Goal: Use online tool/utility: Utilize a website feature to perform a specific function

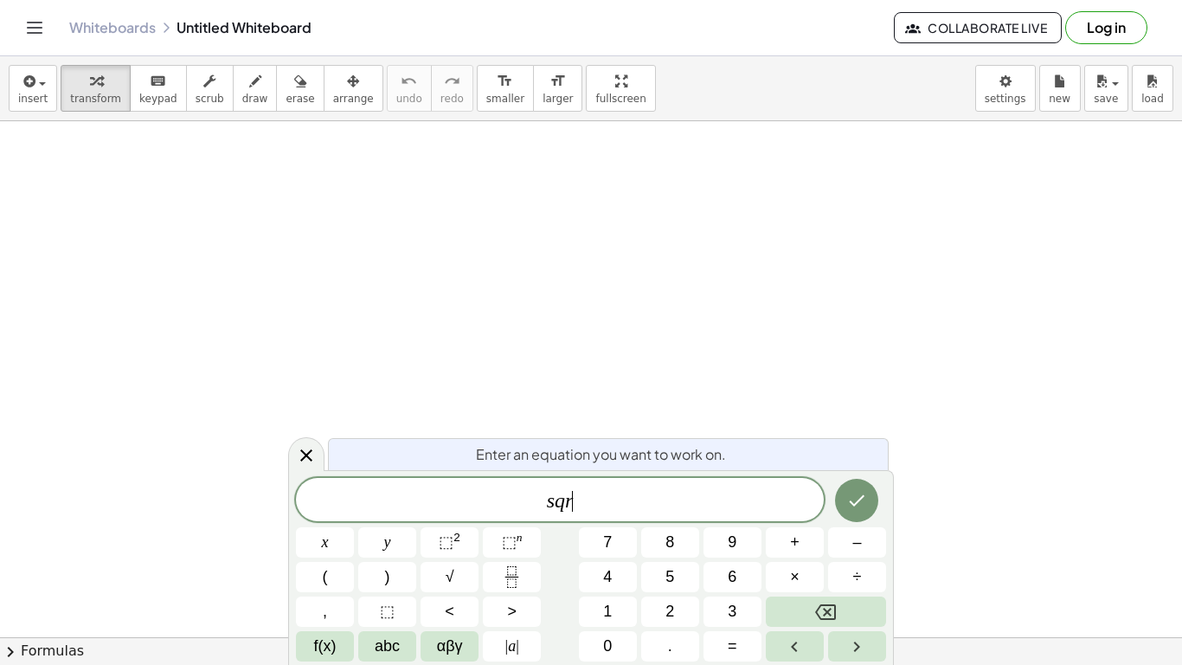
scroll to position [5, 0]
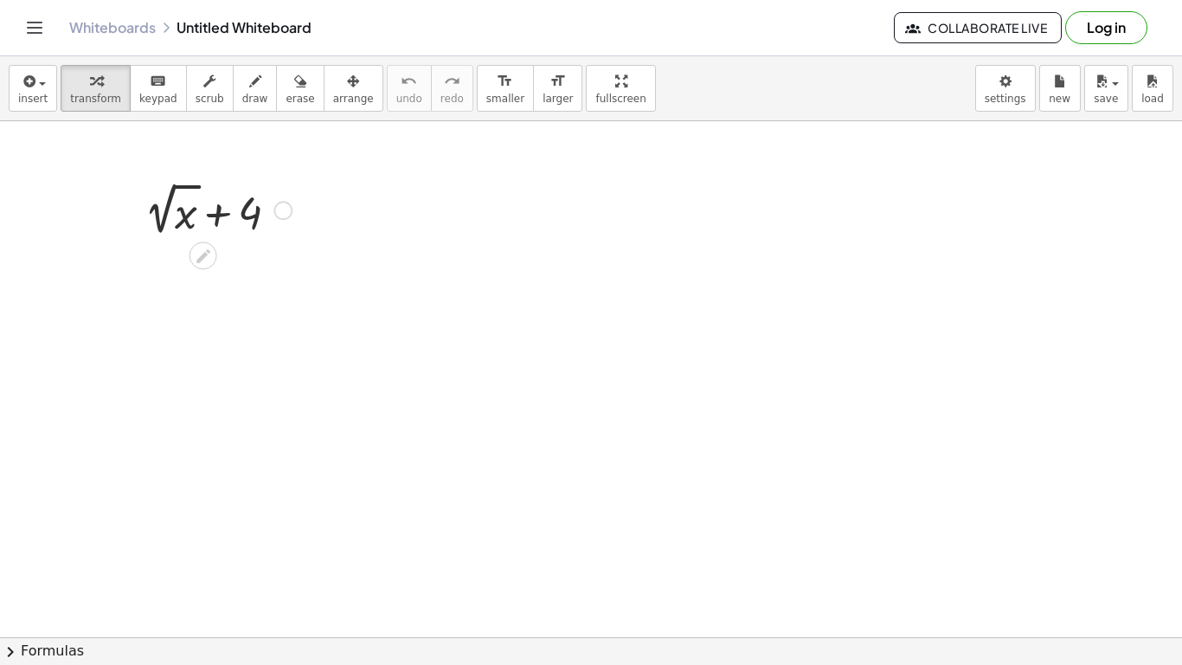
click at [179, 210] on div at bounding box center [218, 208] width 164 height 63
click at [202, 253] on icon at bounding box center [203, 256] width 18 height 18
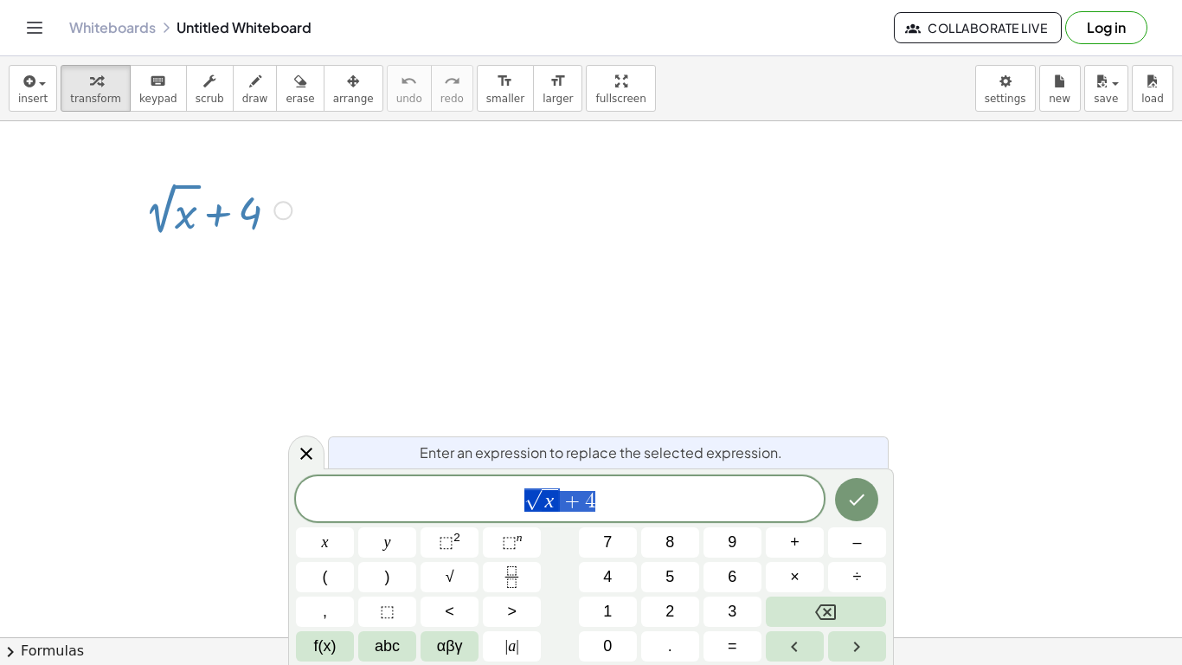
scroll to position [6, 0]
click at [674, 493] on span "√ x + 4" at bounding box center [560, 499] width 528 height 27
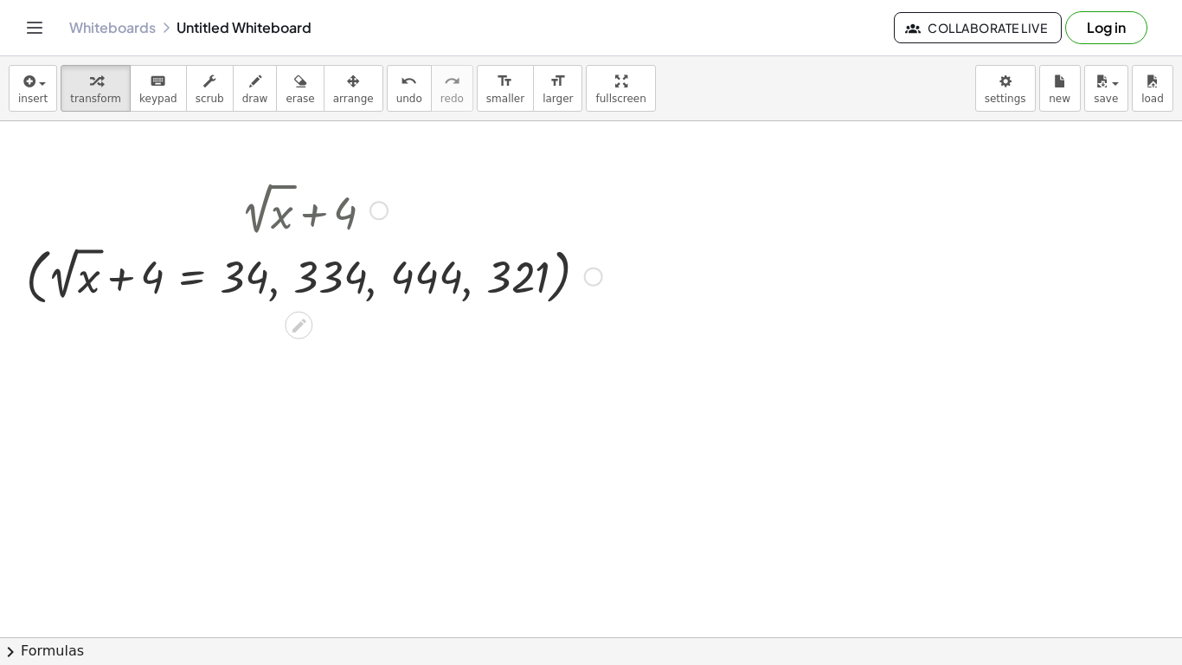
click at [320, 288] on div at bounding box center [314, 275] width 594 height 69
click at [308, 326] on div at bounding box center [299, 325] width 28 height 28
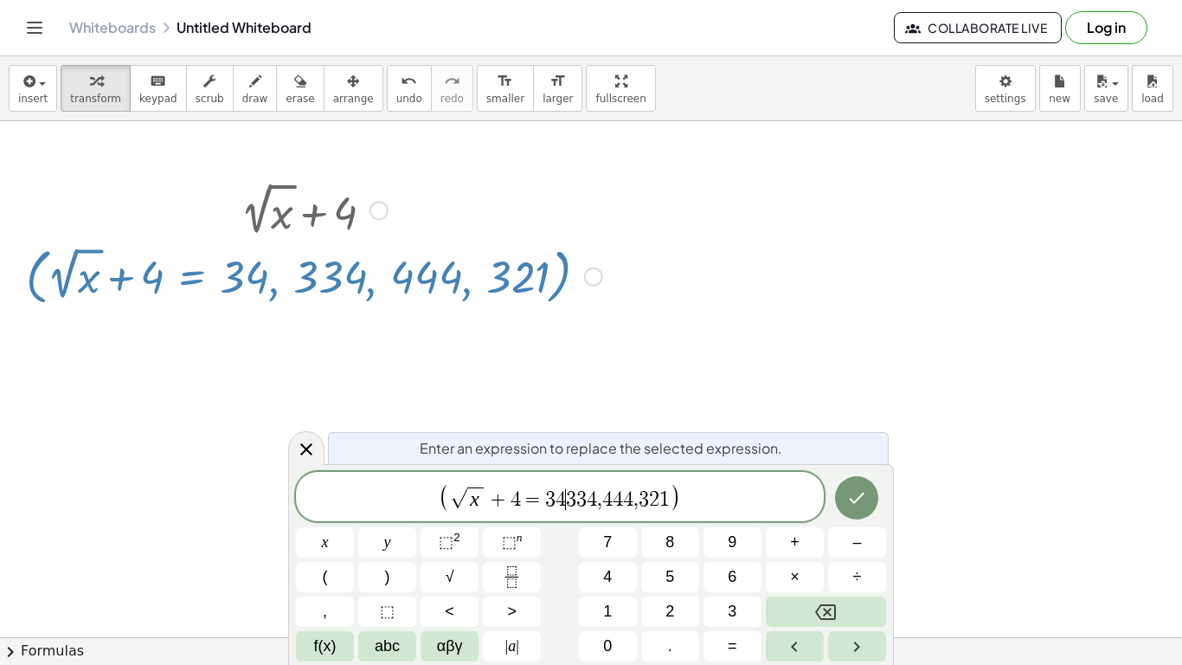
click at [607, 504] on span "4" at bounding box center [607, 499] width 10 height 21
click at [636, 508] on span "√ x + 4 = 3 4 3 3 4 ​ 4 4 4 , 3 2 1" at bounding box center [560, 497] width 215 height 23
click at [707, 493] on span "( √ x + 4 = 3 4 3 3 4 4 4 4 3 2 1 ) ​" at bounding box center [560, 497] width 528 height 31
click at [444, 501] on span "(" at bounding box center [449, 498] width 11 height 28
click at [456, 502] on span "√" at bounding box center [463, 498] width 17 height 20
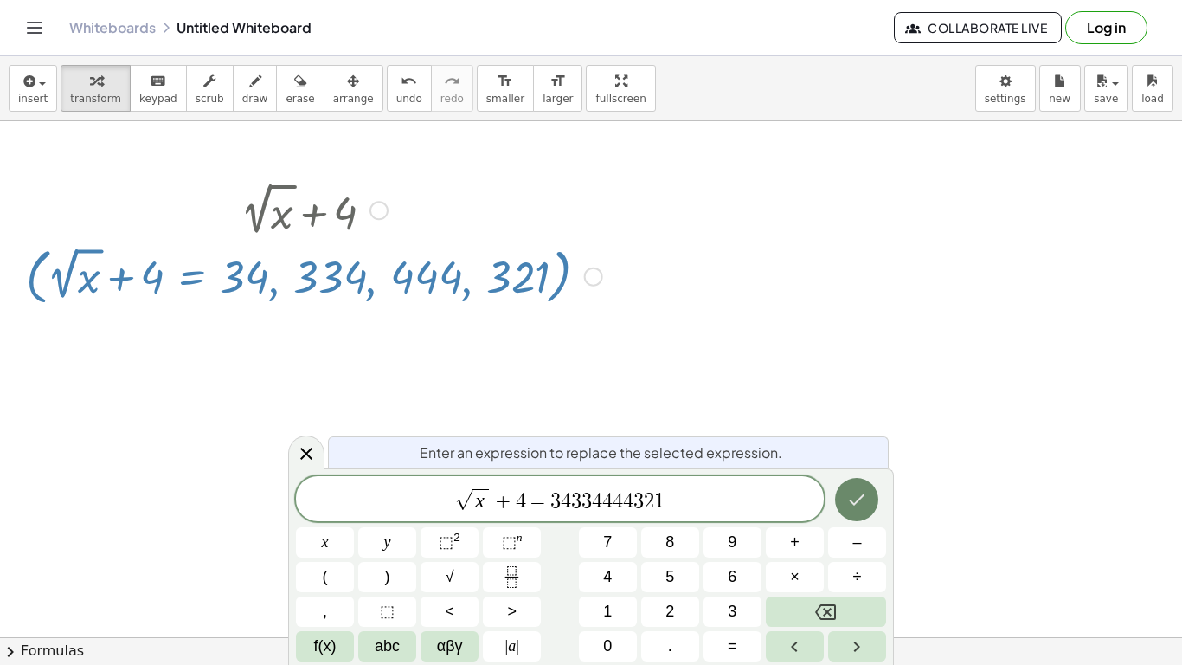
click at [863, 508] on icon "Done" at bounding box center [856, 499] width 21 height 21
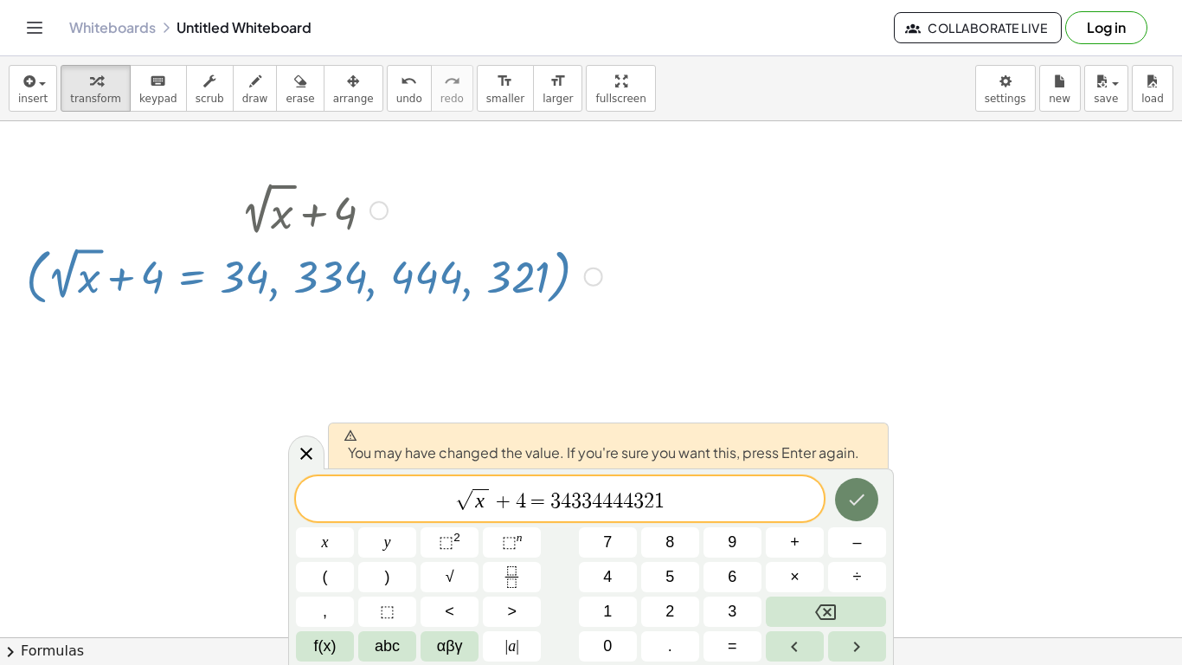
click at [851, 502] on icon "Done" at bounding box center [856, 499] width 21 height 21
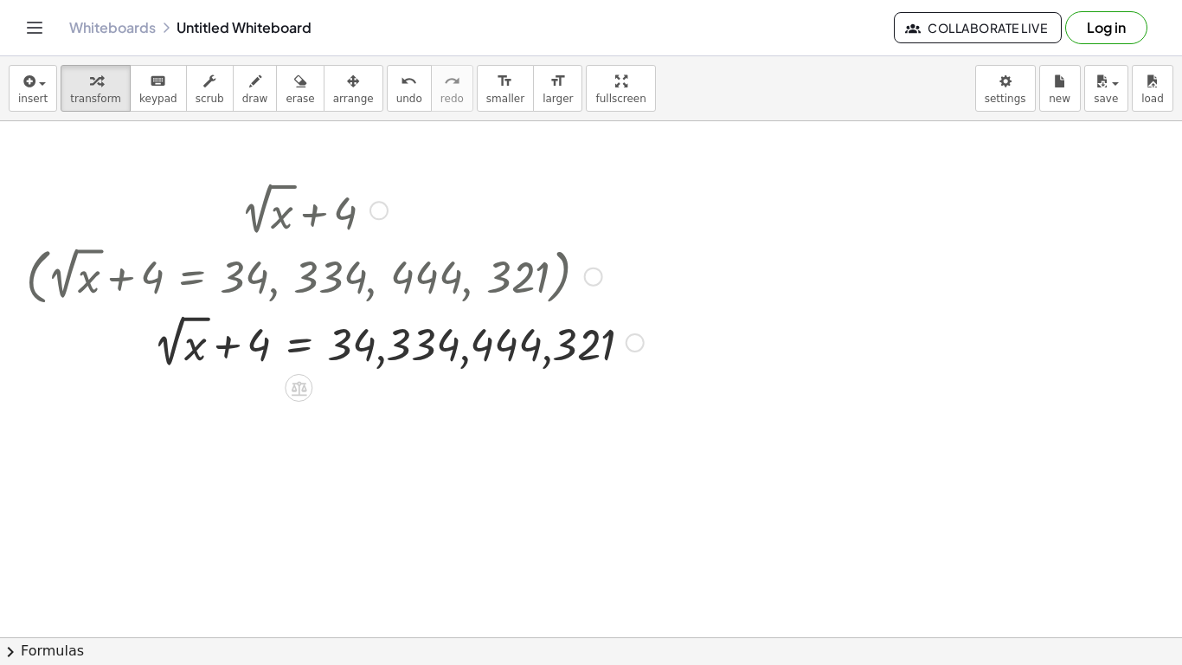
click at [399, 332] on div at bounding box center [334, 341] width 635 height 63
click at [216, 339] on div at bounding box center [334, 341] width 635 height 63
click at [236, 350] on div at bounding box center [334, 341] width 635 height 63
click at [443, 337] on div at bounding box center [334, 341] width 635 height 63
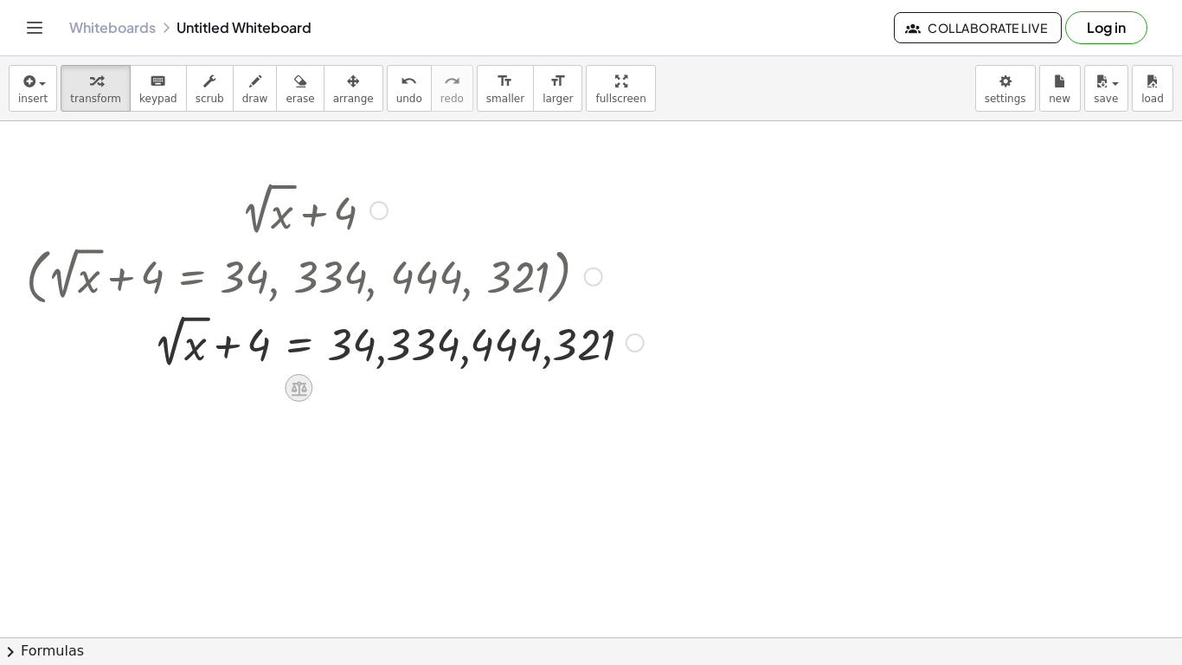
click at [300, 389] on icon at bounding box center [299, 388] width 18 height 18
click at [257, 394] on div "−" at bounding box center [264, 388] width 28 height 28
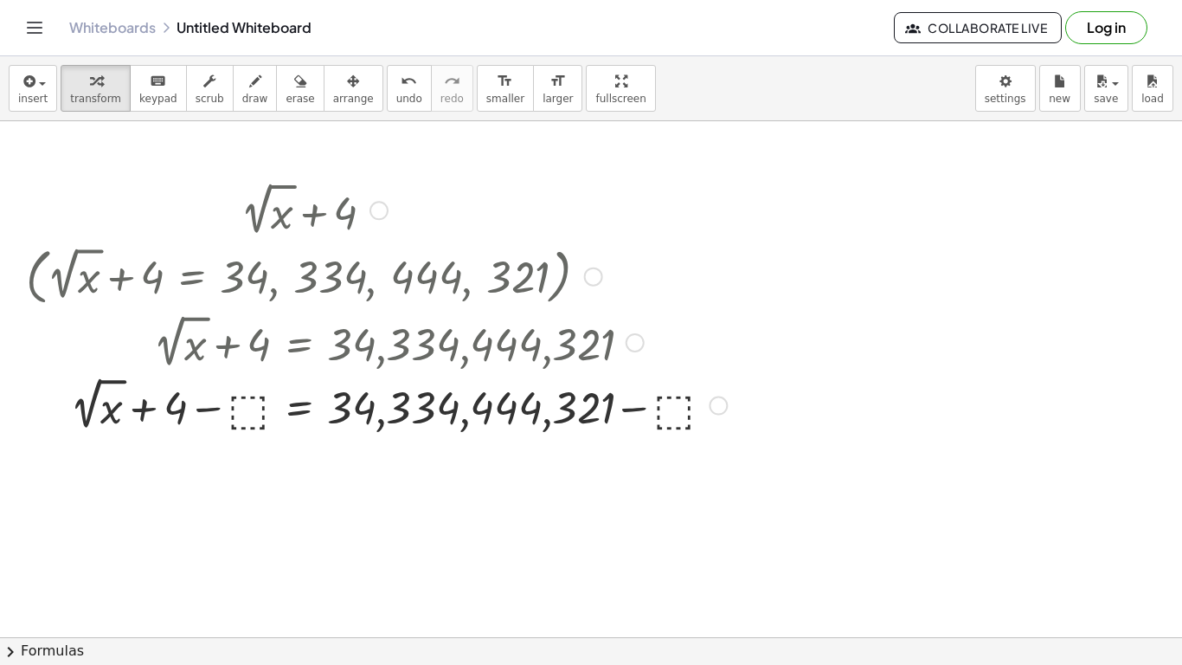
click at [256, 407] on div at bounding box center [376, 403] width 718 height 63
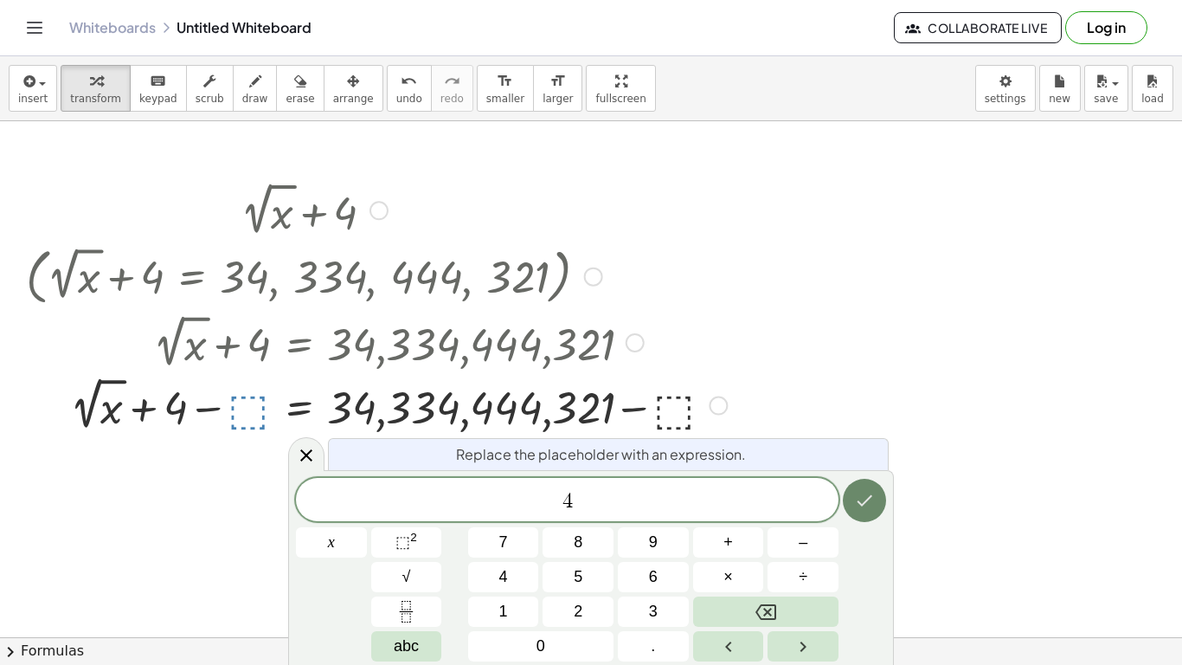
click at [859, 491] on icon "Done" at bounding box center [864, 500] width 21 height 21
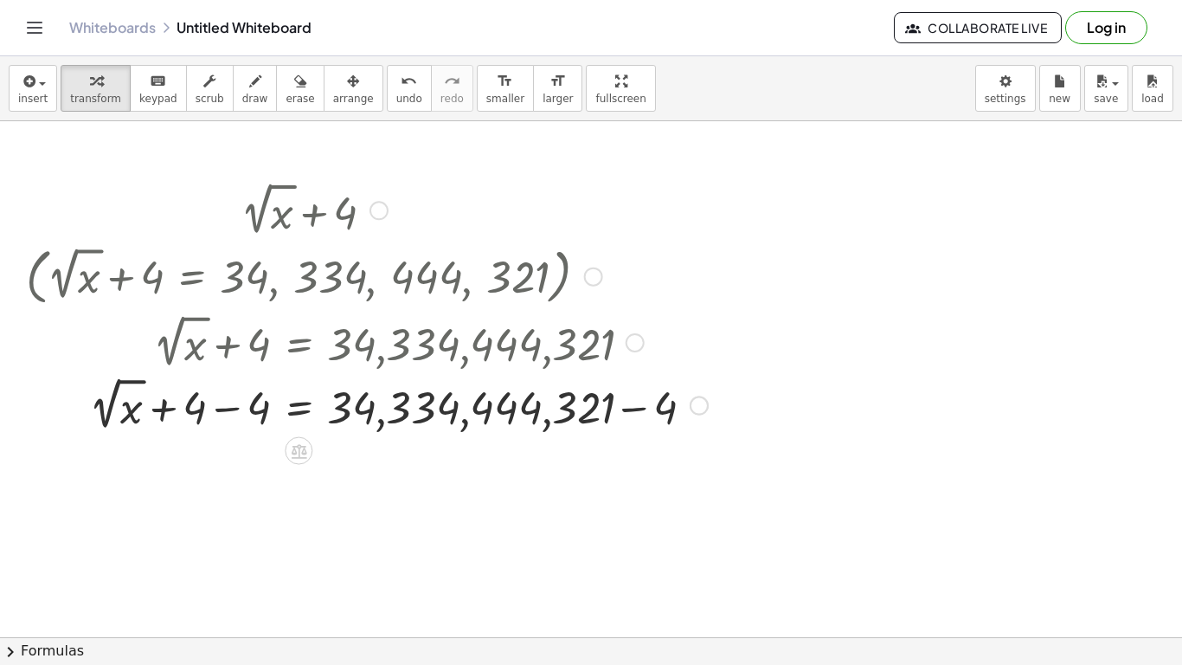
click at [241, 403] on div at bounding box center [366, 403] width 699 height 63
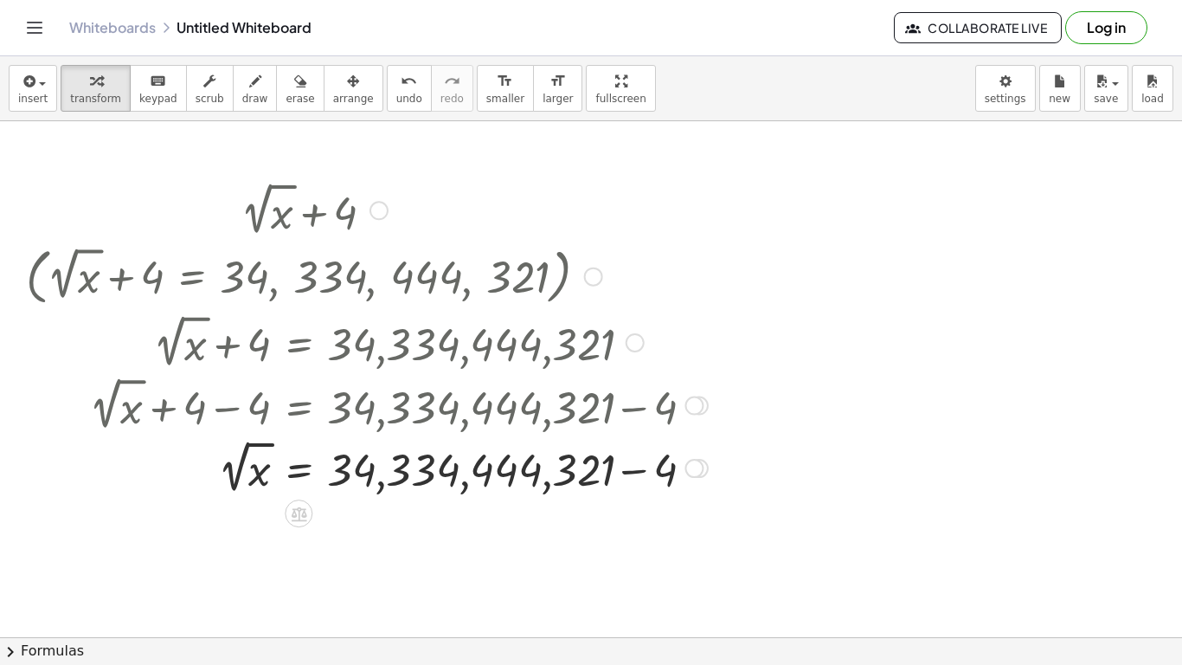
click at [620, 464] on div at bounding box center [366, 466] width 699 height 63
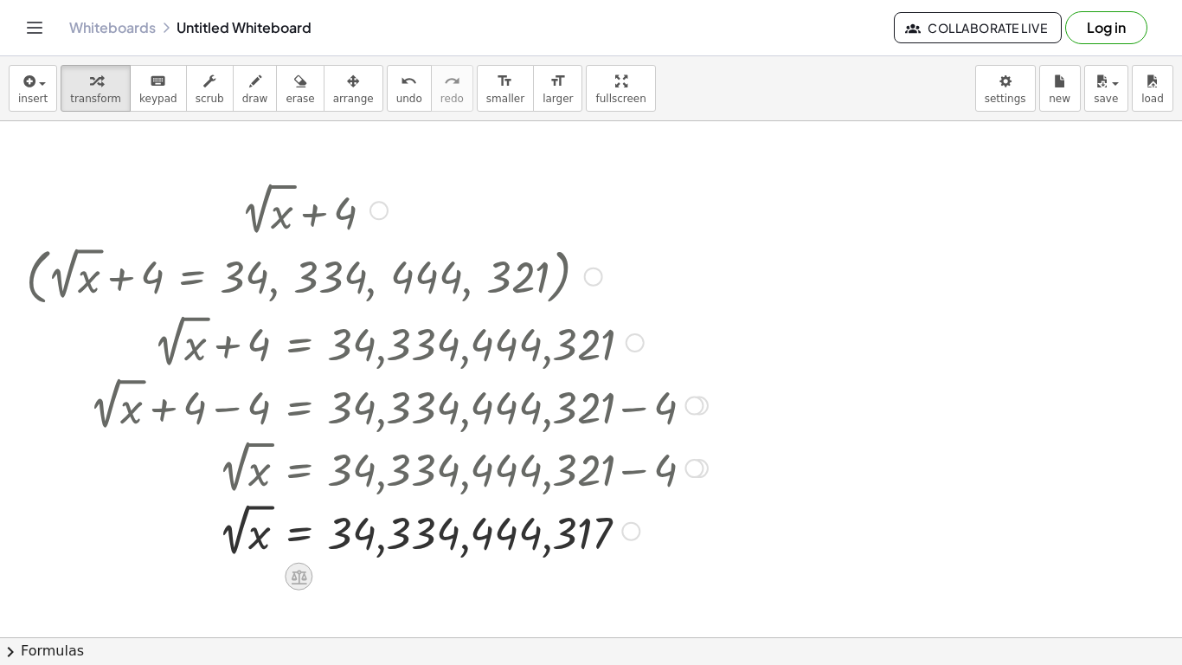
click at [305, 586] on div at bounding box center [299, 576] width 28 height 28
click at [370, 572] on icon at bounding box center [368, 576] width 16 height 16
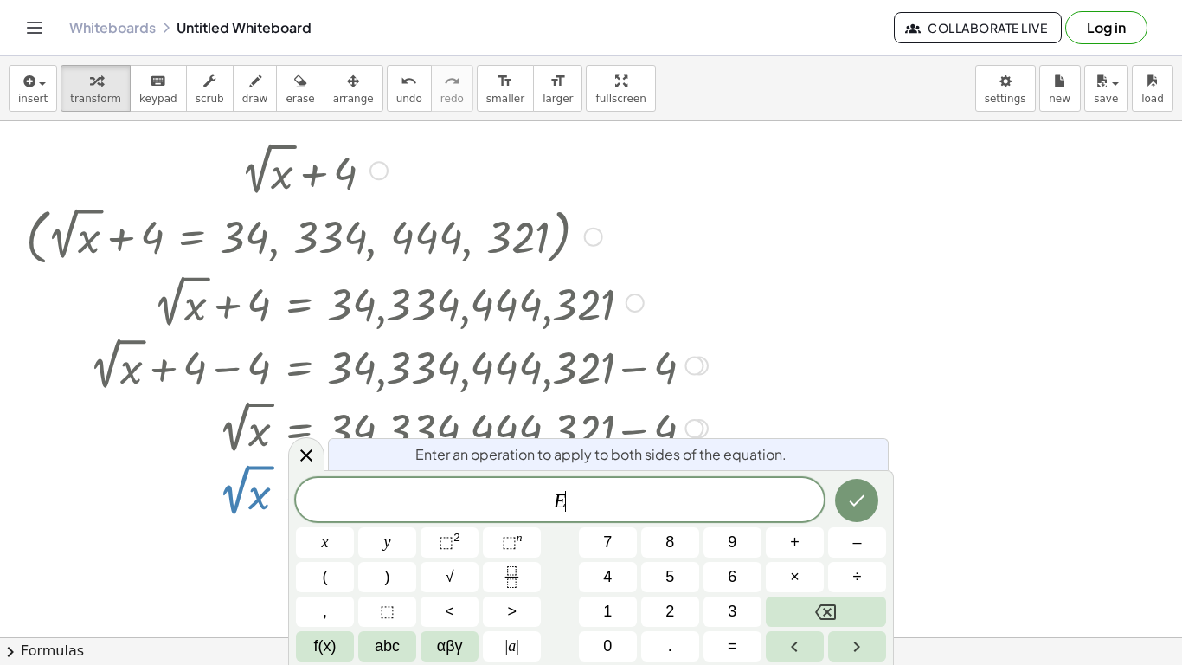
scroll to position [42, 0]
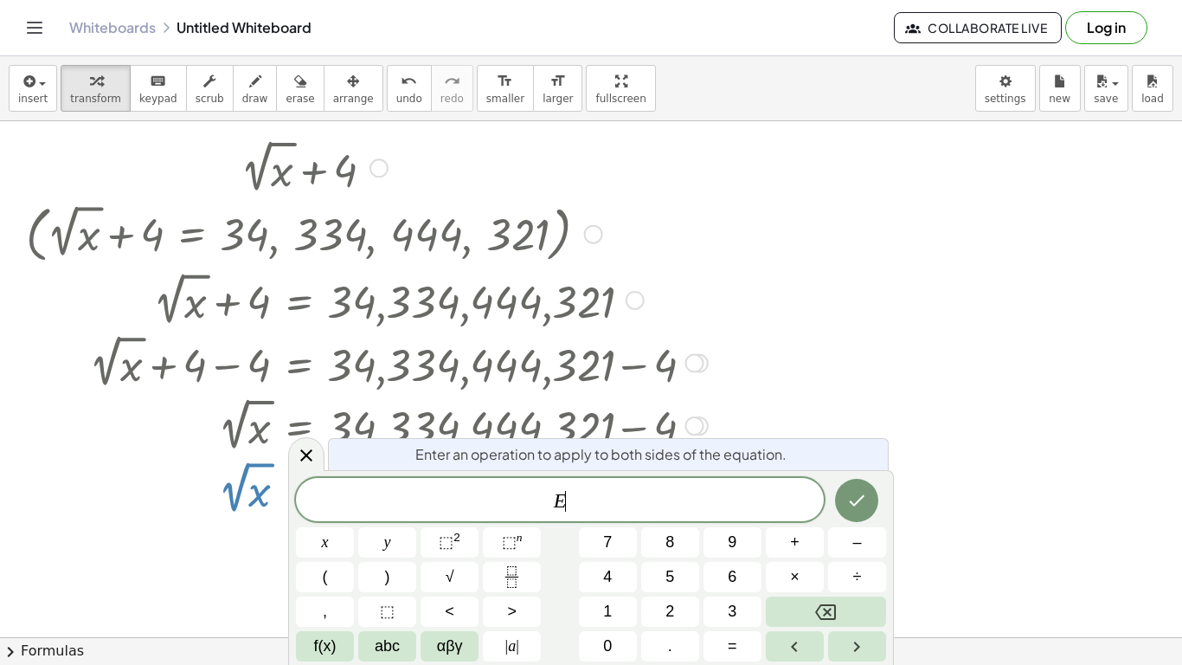
click at [545, 522] on div "E ​ x y ⬚ 2 ⬚ n 7 8 9 + – ( ) √ 4 5 6 × ÷ , ⬚ < > 1 2 3 f(x) abc αβγ | a | 0 . =" at bounding box center [591, 569] width 590 height 183
click at [545, 522] on div "E x y ⬚ 2 ⬚ n 7 8 9 + – ( ) √ 4 5 6 × ÷ , ⬚ < > 1 2 3 f(x) abc αβγ | a | 0 . =" at bounding box center [591, 569] width 590 height 183
click at [636, 504] on span "E ​" at bounding box center [560, 501] width 528 height 24
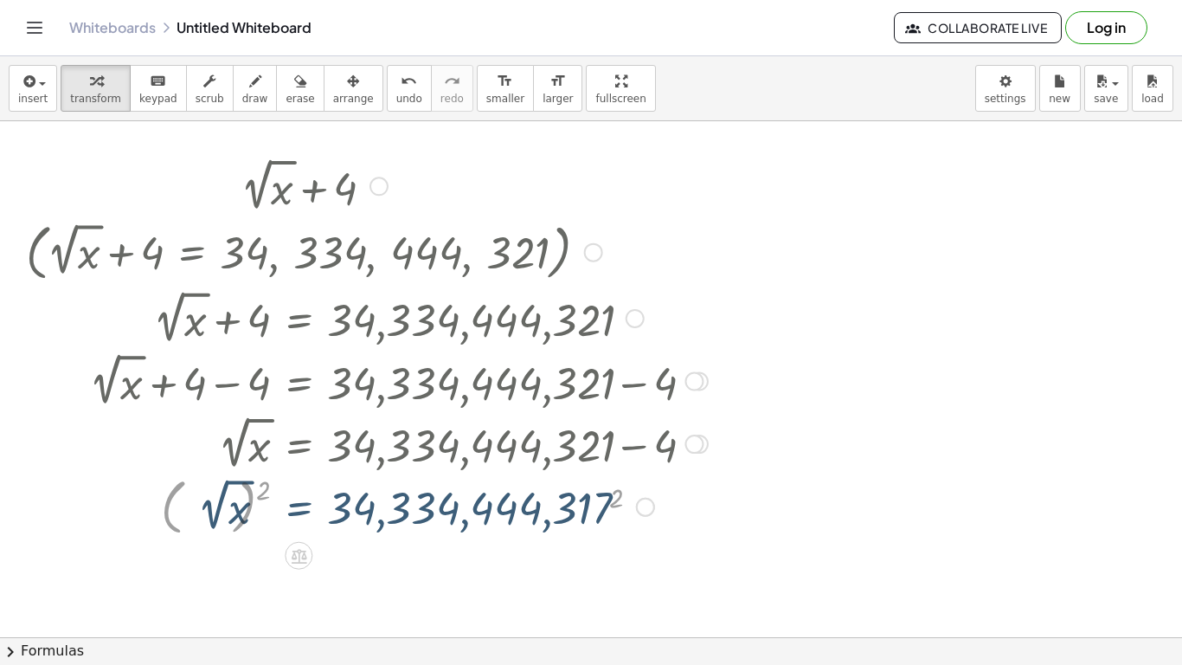
scroll to position [0, 0]
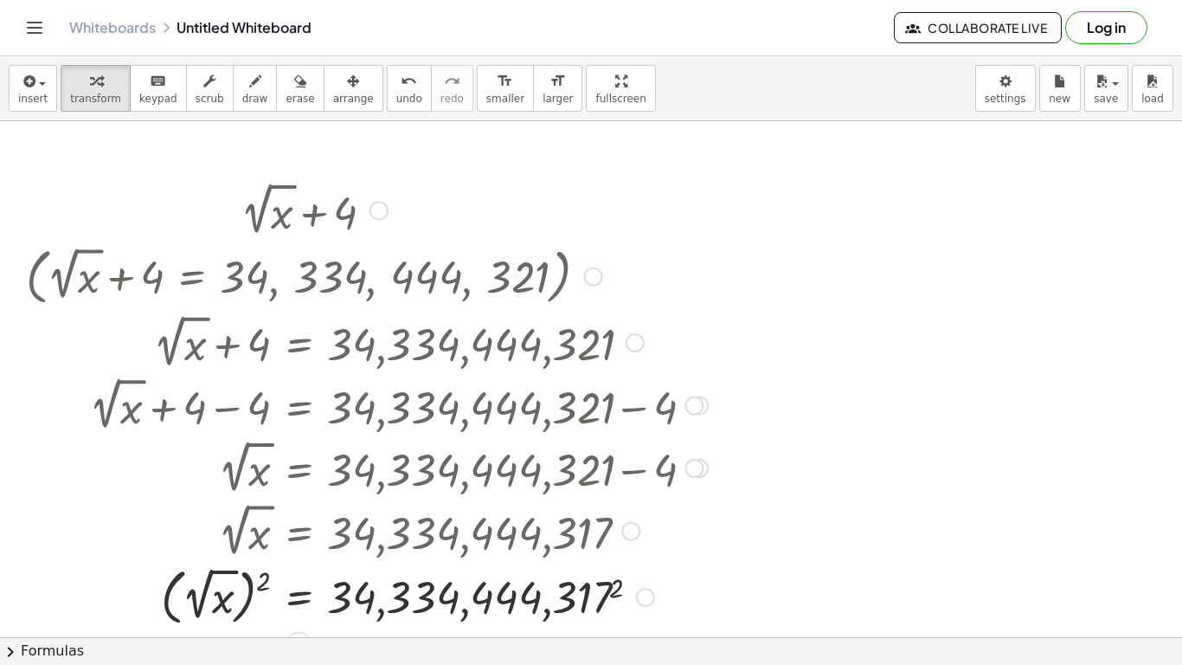
click at [194, 581] on div at bounding box center [366, 595] width 699 height 69
click at [209, 598] on div at bounding box center [366, 595] width 699 height 69
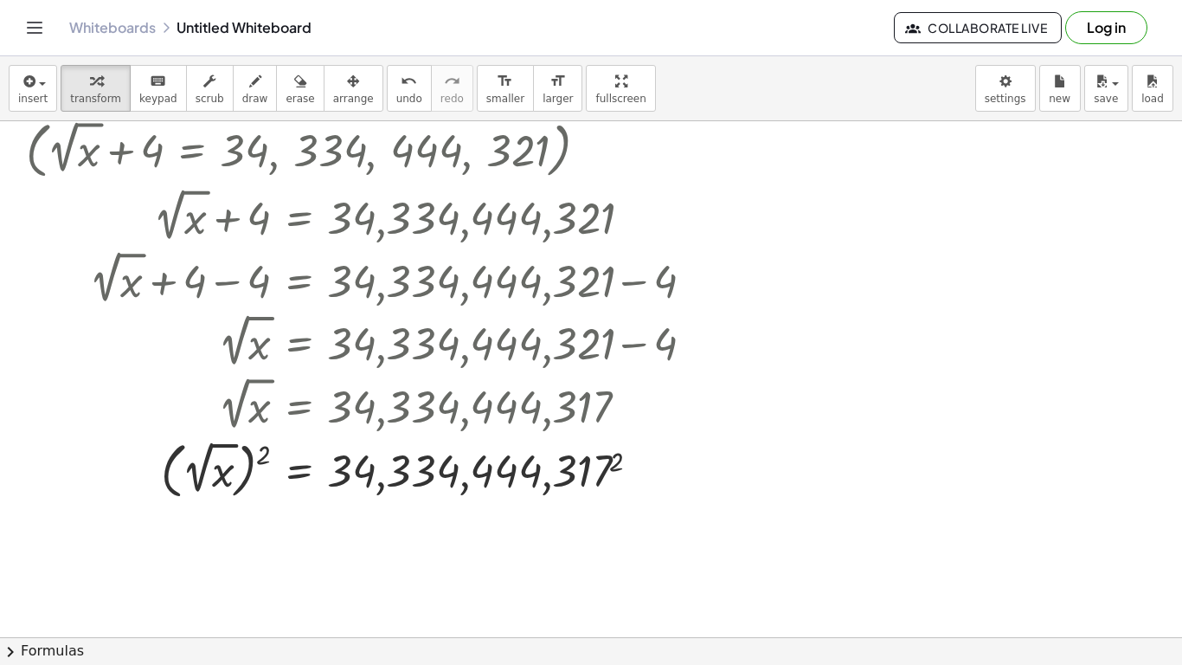
scroll to position [164, 0]
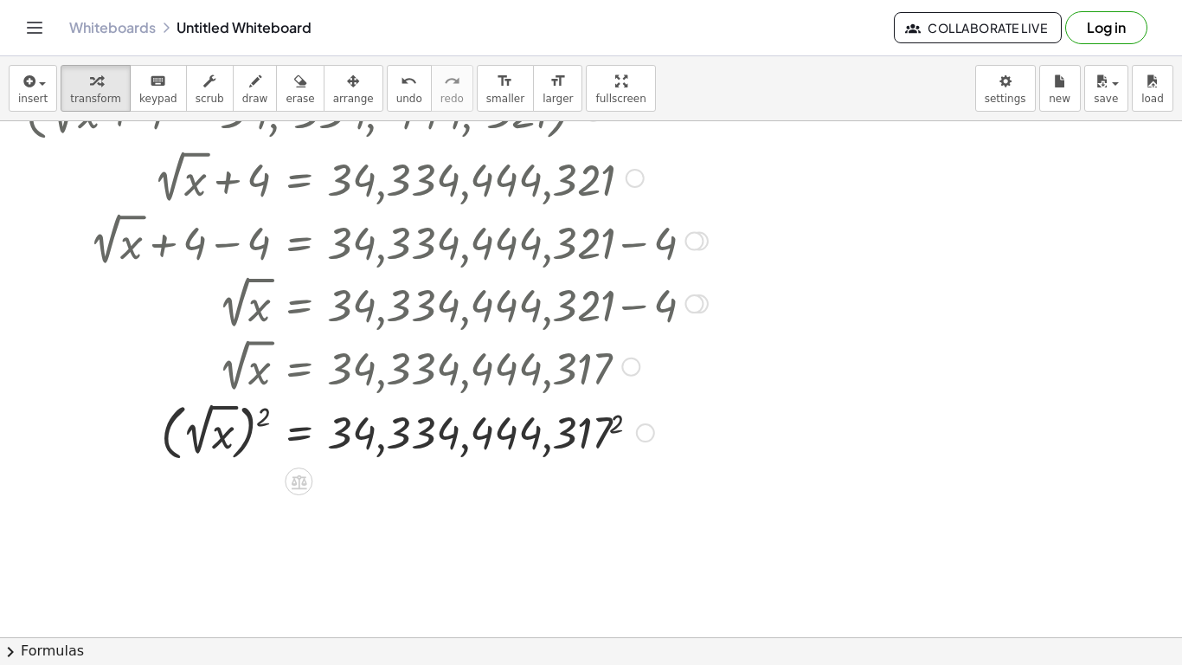
click at [407, 433] on div at bounding box center [366, 430] width 699 height 69
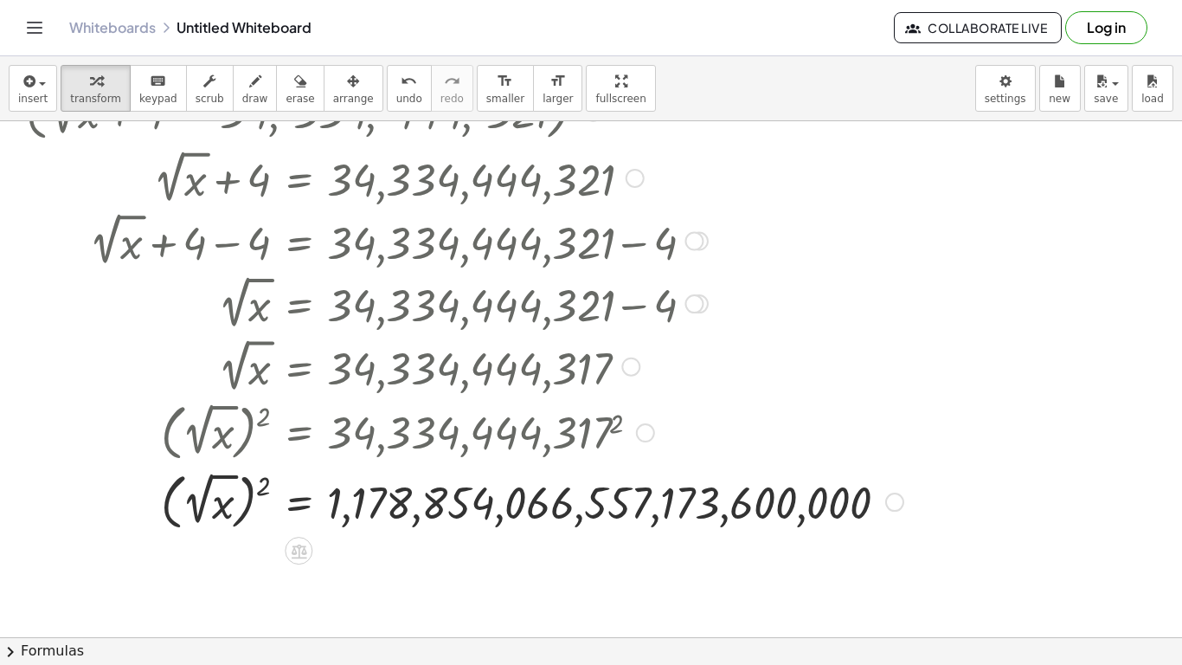
click at [228, 498] on div at bounding box center [464, 500] width 895 height 69
click at [350, 538] on div "+ 2 √ x + 4 ( , + 2 √ x + 4 = 34 , 334 , 444 , 321 ) + 2 √ x + 4 = 34,334,444,3…" at bounding box center [458, 274] width 916 height 530
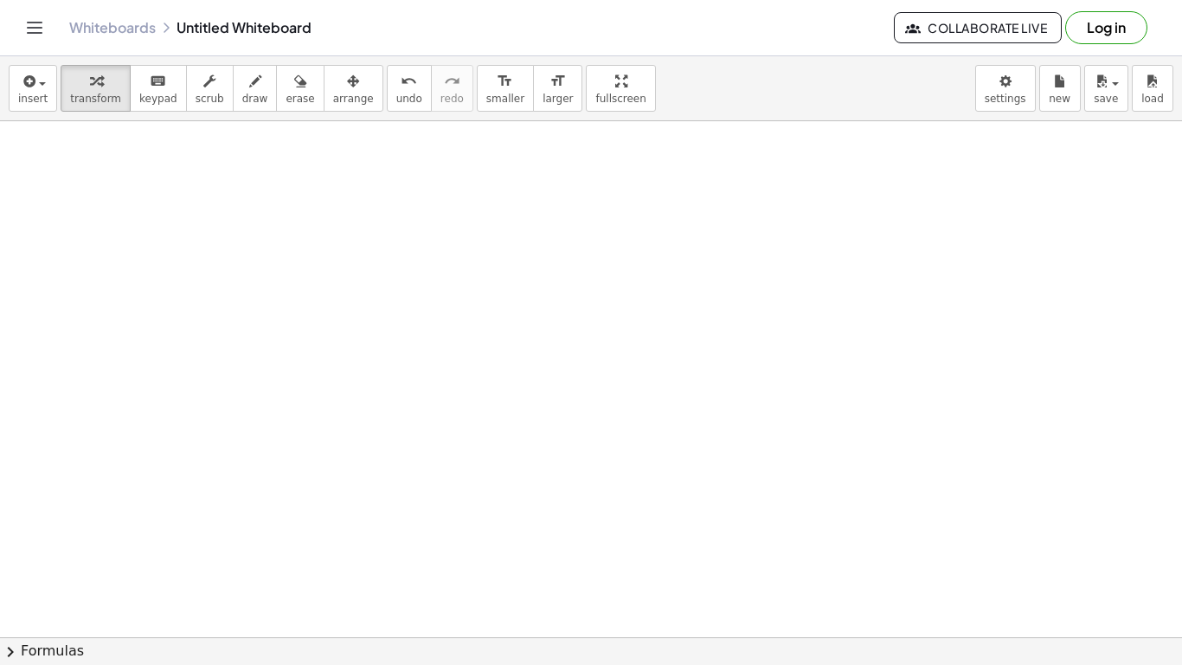
scroll to position [0, 0]
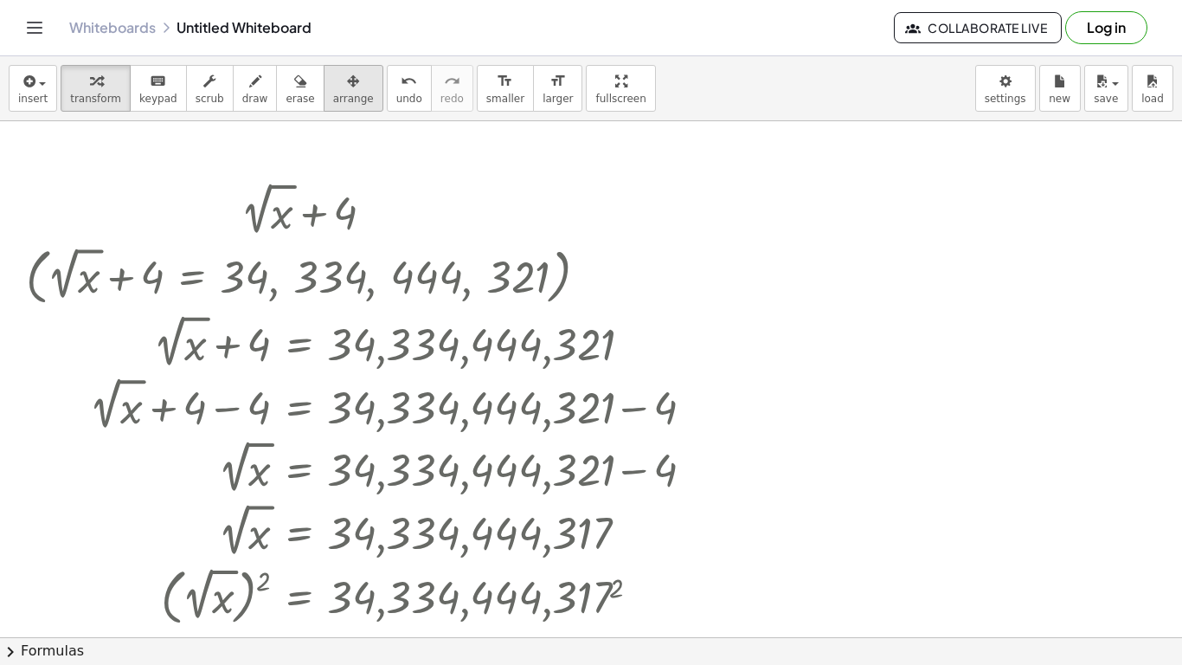
click at [333, 95] on span "arrange" at bounding box center [353, 99] width 41 height 12
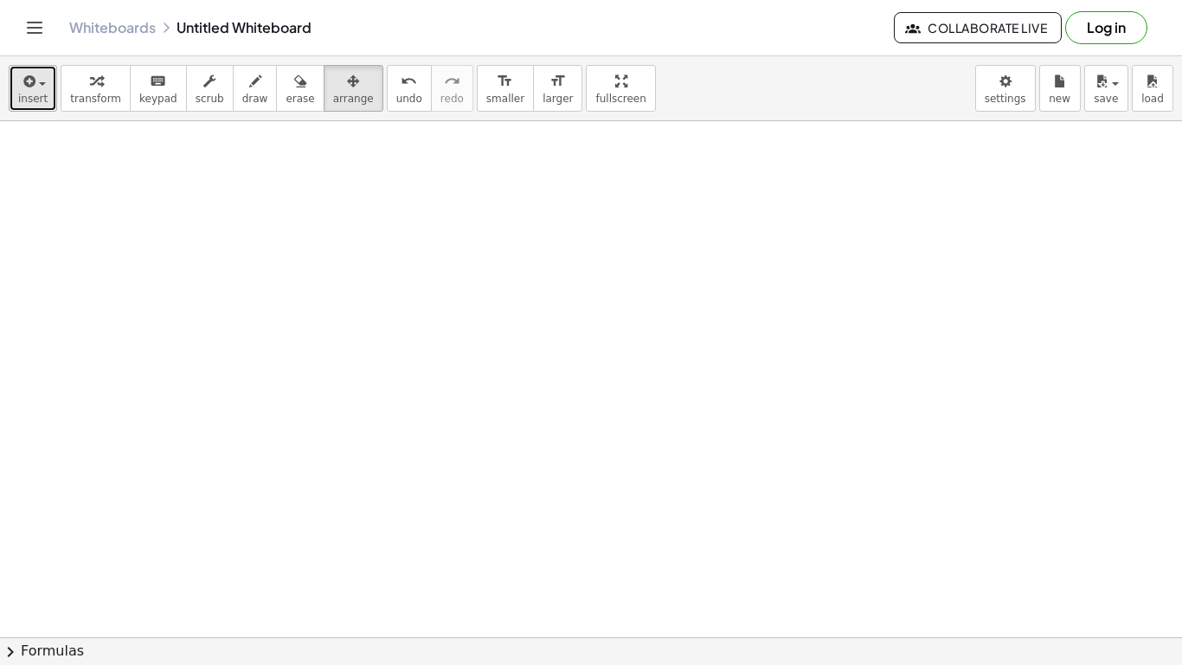
click at [29, 87] on icon "button" at bounding box center [28, 81] width 16 height 21
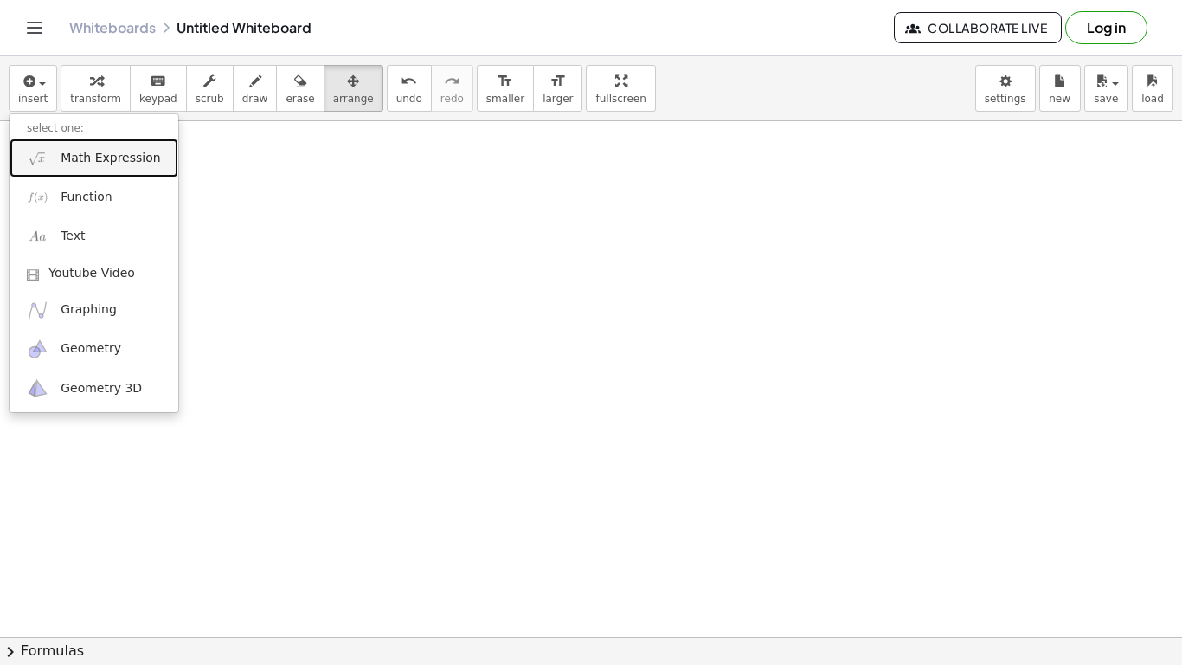
click at [88, 166] on span "Math Expression" at bounding box center [111, 158] width 100 height 17
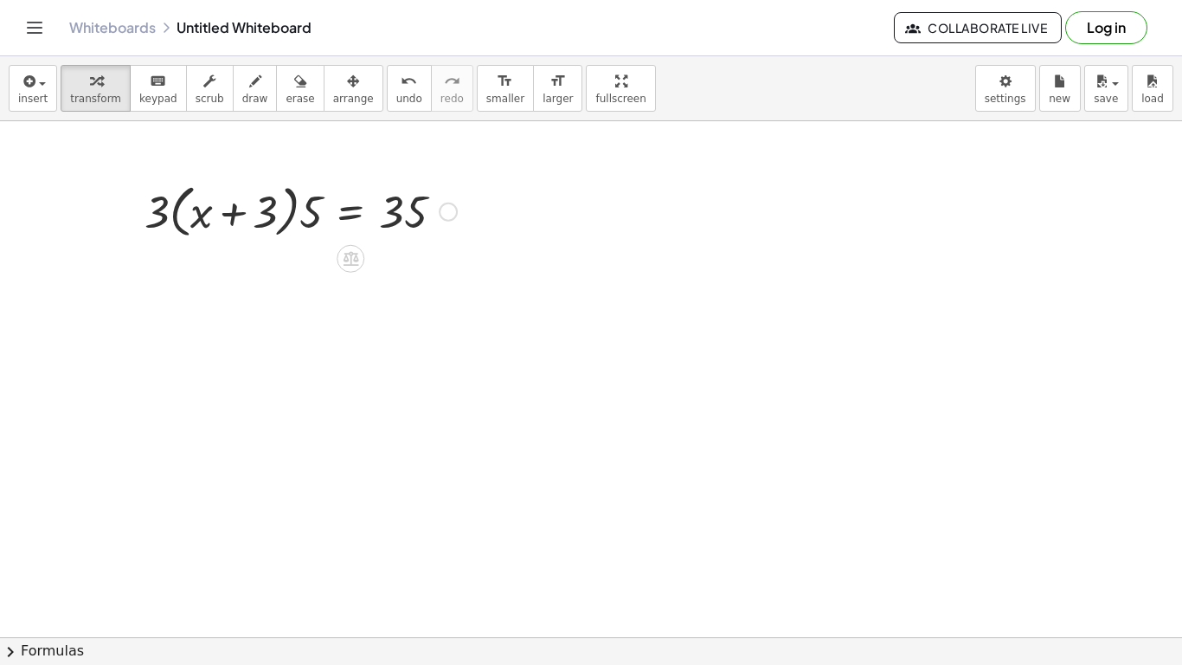
click at [212, 229] on div at bounding box center [301, 210] width 330 height 66
click at [252, 200] on div at bounding box center [301, 210] width 330 height 66
click at [345, 260] on icon at bounding box center [351, 259] width 16 height 15
click at [377, 260] on div "÷" at bounding box center [385, 259] width 28 height 28
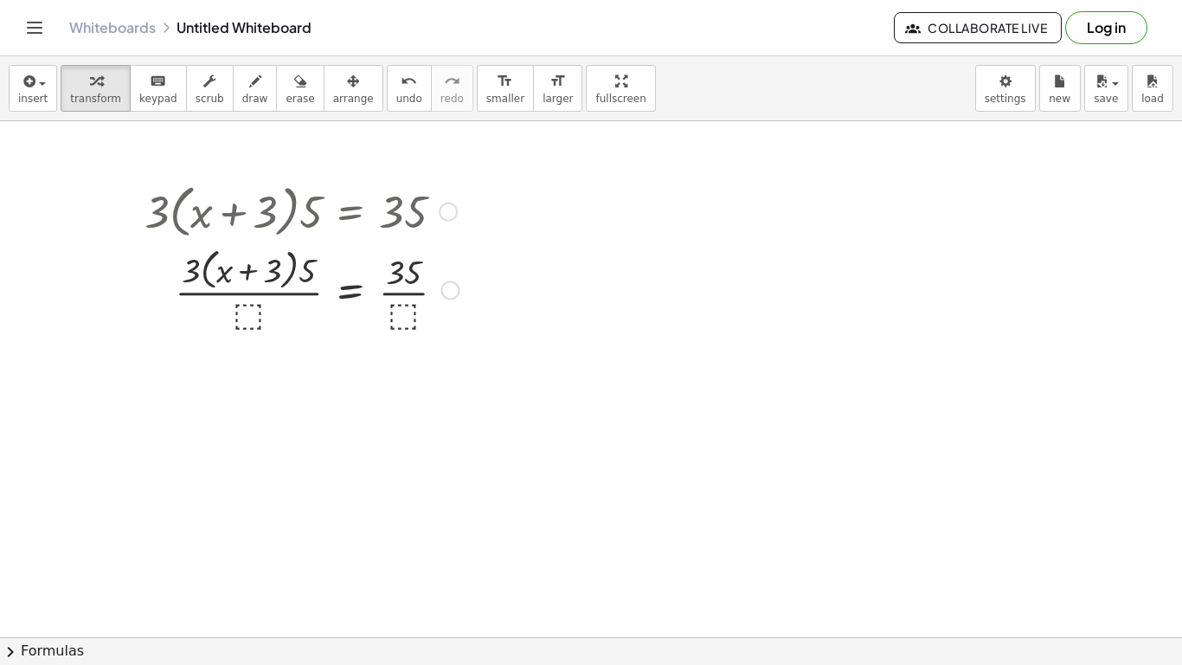
click at [246, 319] on div at bounding box center [301, 289] width 331 height 92
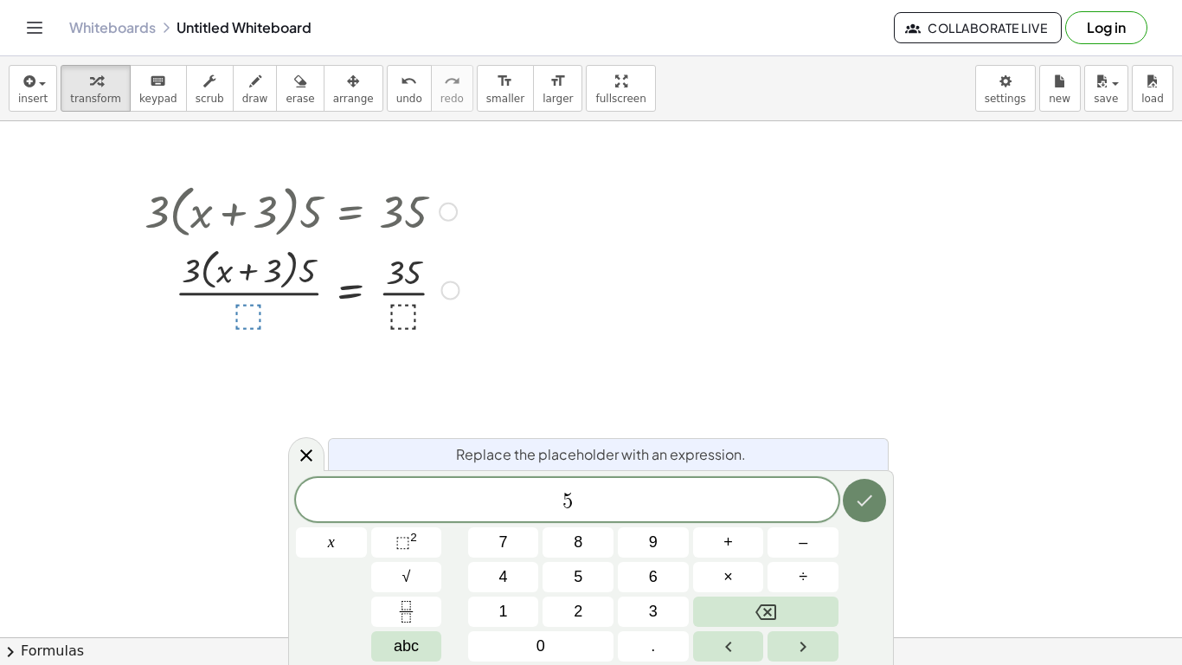
click at [861, 510] on icon "Done" at bounding box center [864, 500] width 21 height 21
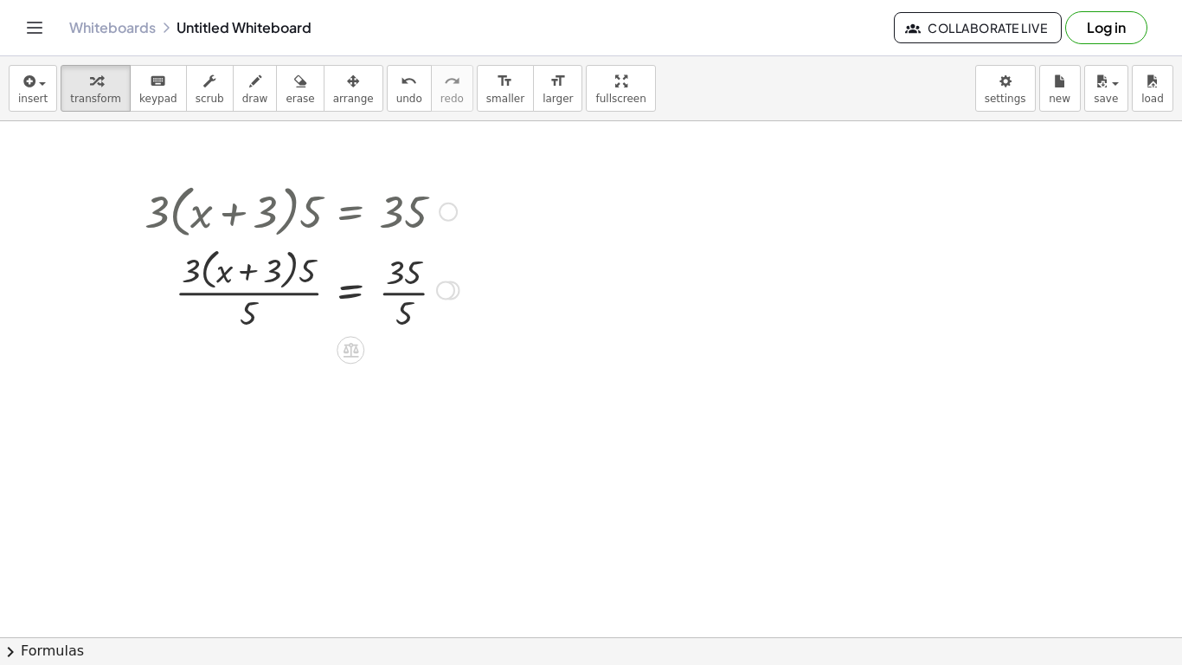
click at [279, 291] on div at bounding box center [301, 289] width 331 height 92
click at [405, 308] on div at bounding box center [301, 289] width 331 height 92
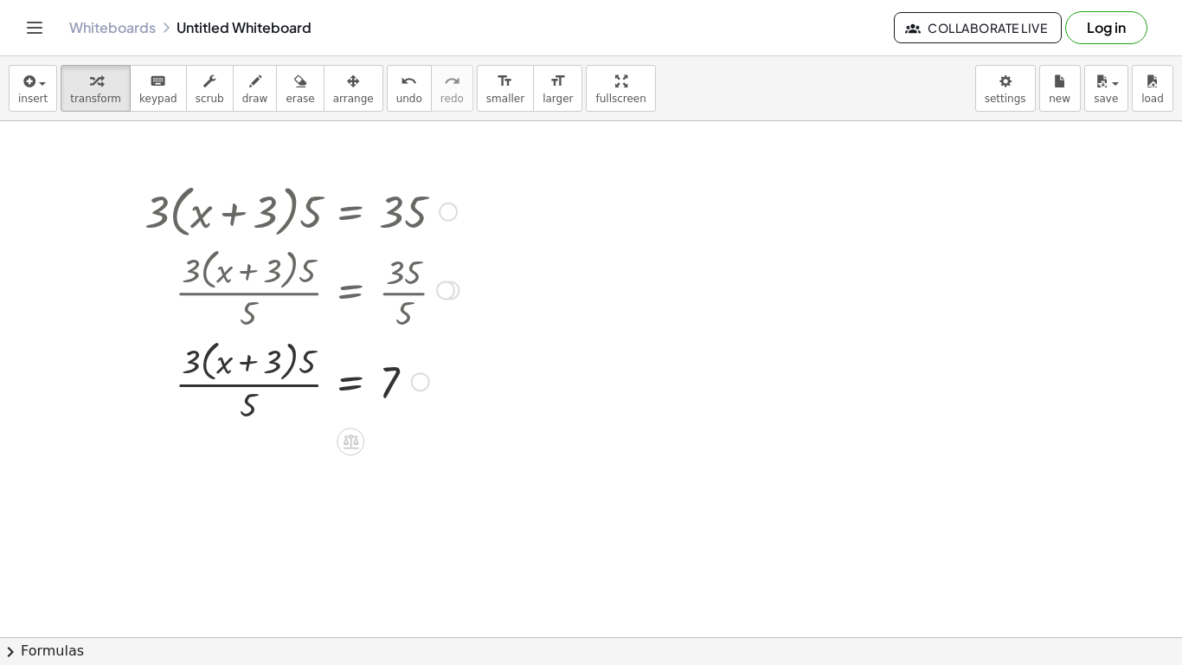
click at [166, 197] on div at bounding box center [301, 210] width 331 height 66
drag, startPoint x: 544, startPoint y: 413, endPoint x: 201, endPoint y: 272, distance: 371.3
click at [201, 272] on div "· 3 · ( + x + 3 ) · 5 = 35 · 3 · ( + x + 3 ) · 5 · ⬚ = · 35 · ⬚ · 3 · ( + x + 3…" at bounding box center [591, 636] width 1182 height 1031
click at [139, 211] on div at bounding box center [132, 301] width 26 height 257
click at [240, 237] on div at bounding box center [301, 210] width 331 height 66
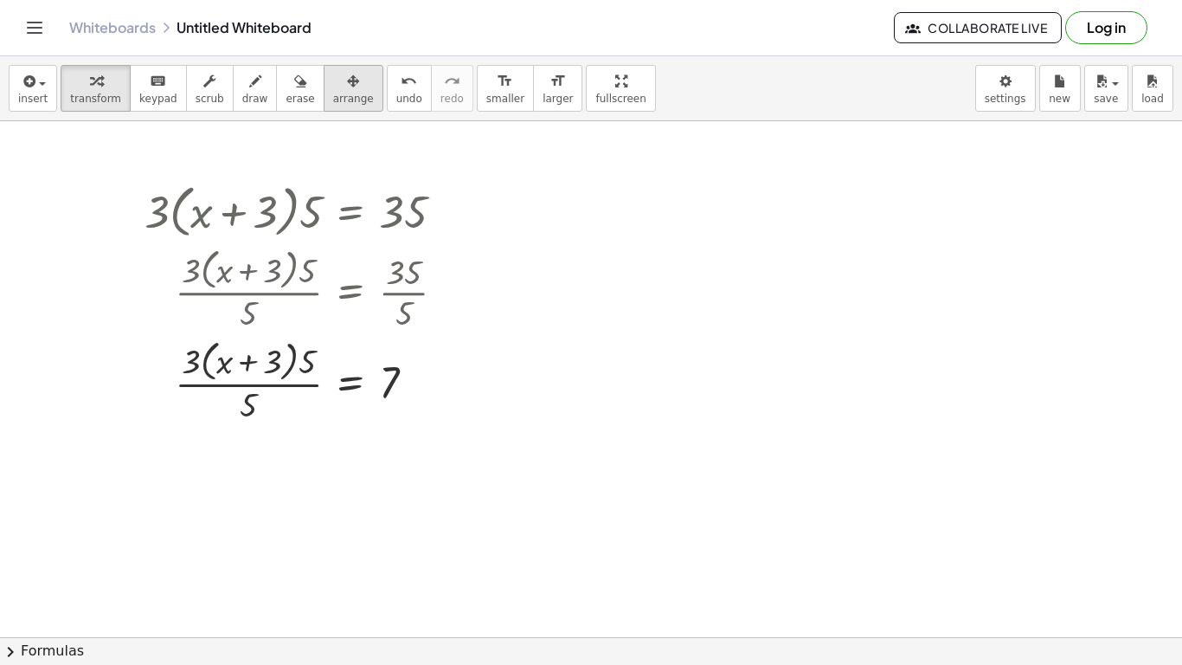
click at [325, 106] on button "arrange" at bounding box center [354, 88] width 60 height 47
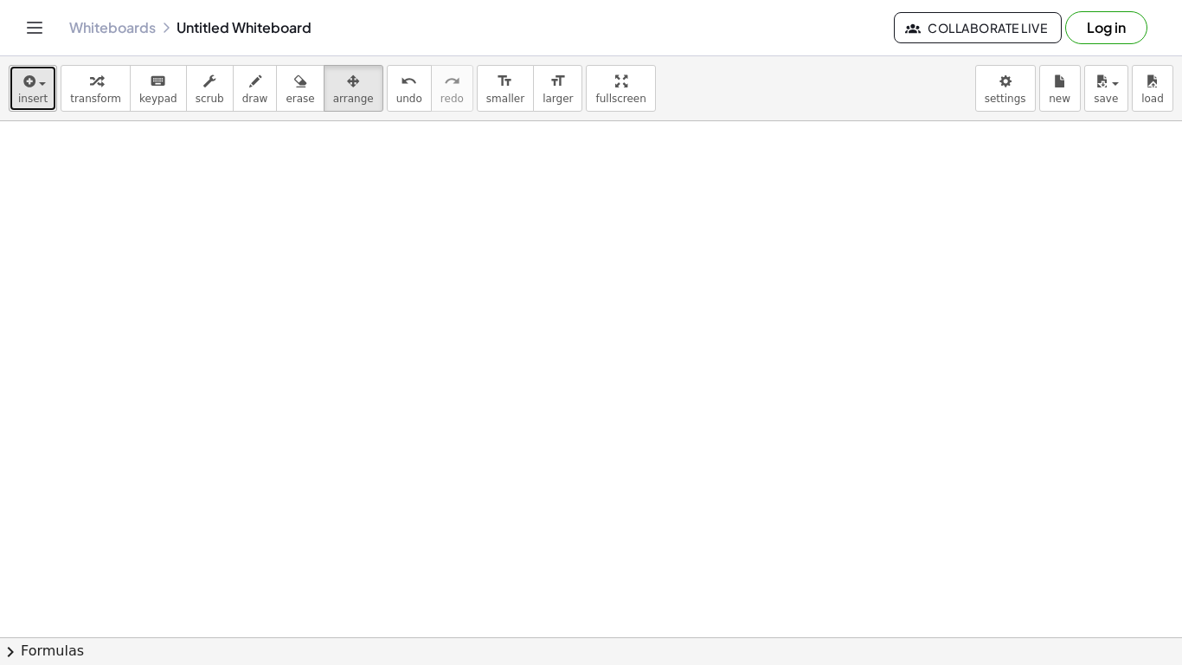
click at [31, 93] on span "insert" at bounding box center [32, 99] width 29 height 12
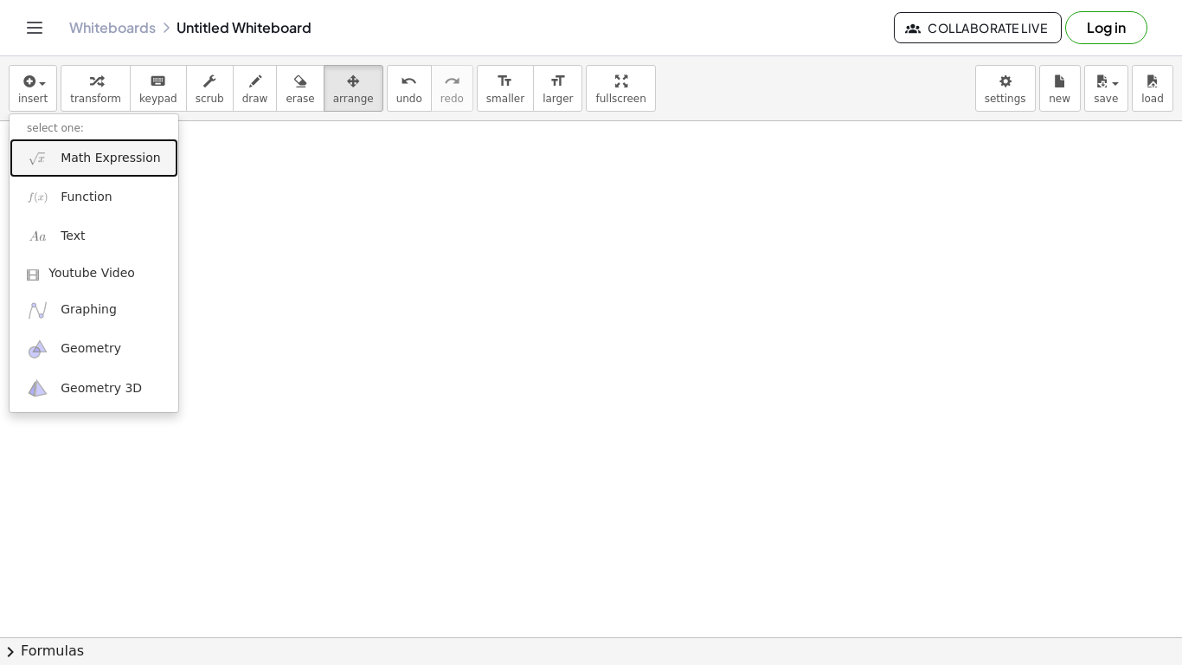
click at [65, 170] on link "Math Expression" at bounding box center [94, 157] width 169 height 39
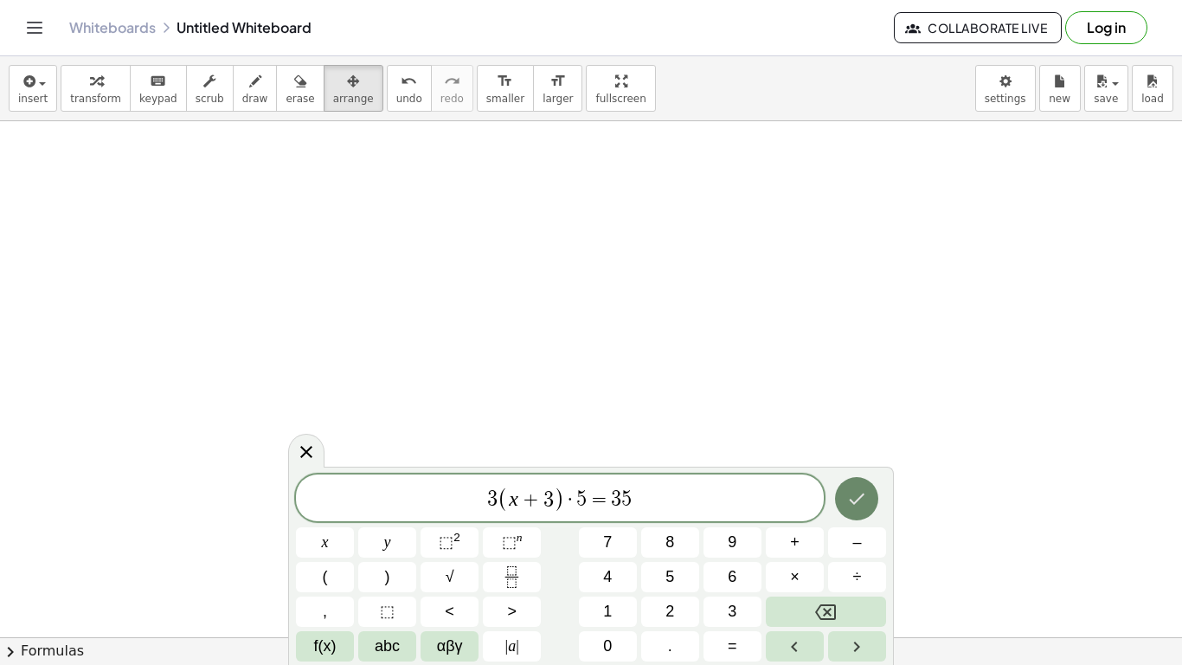
click at [859, 492] on icon "Done" at bounding box center [856, 498] width 21 height 21
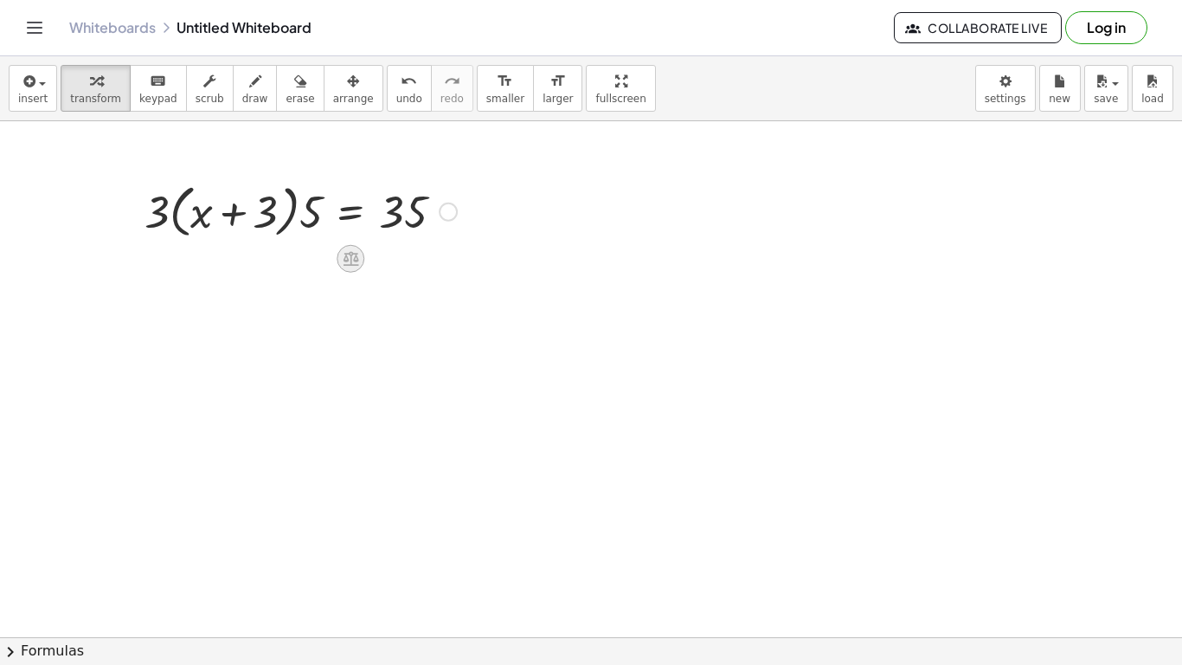
click at [348, 259] on icon at bounding box center [351, 258] width 18 height 18
click at [382, 263] on span "÷" at bounding box center [386, 259] width 10 height 25
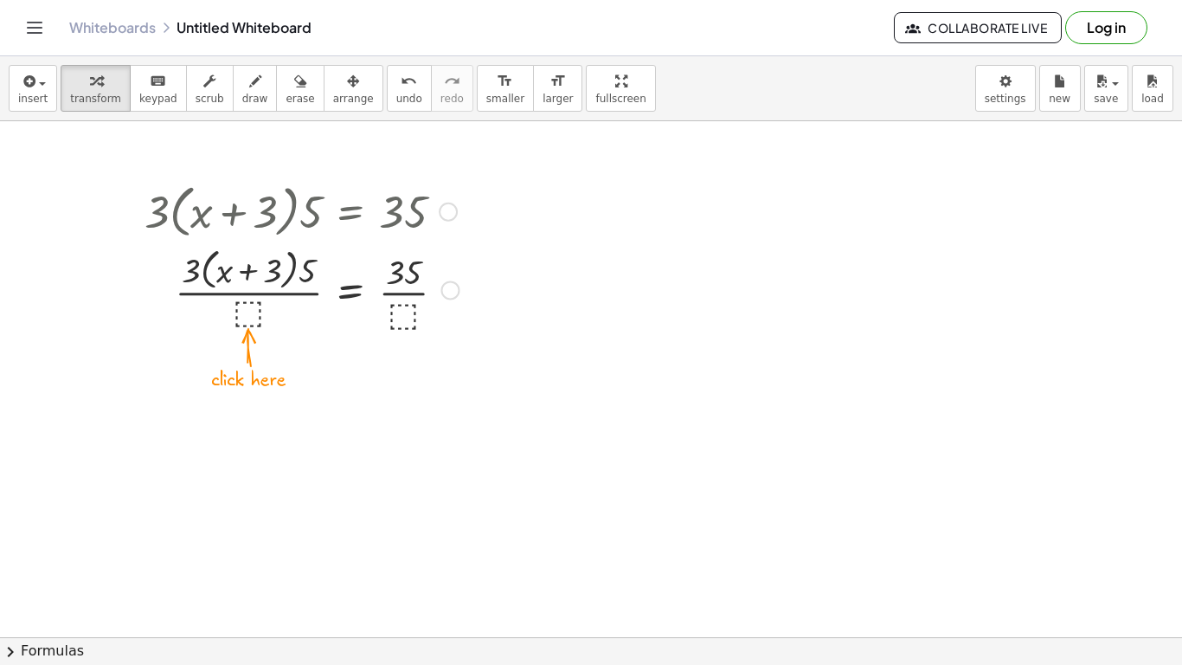
click at [254, 314] on div at bounding box center [301, 289] width 331 height 92
click at [401, 299] on div at bounding box center [301, 289] width 331 height 92
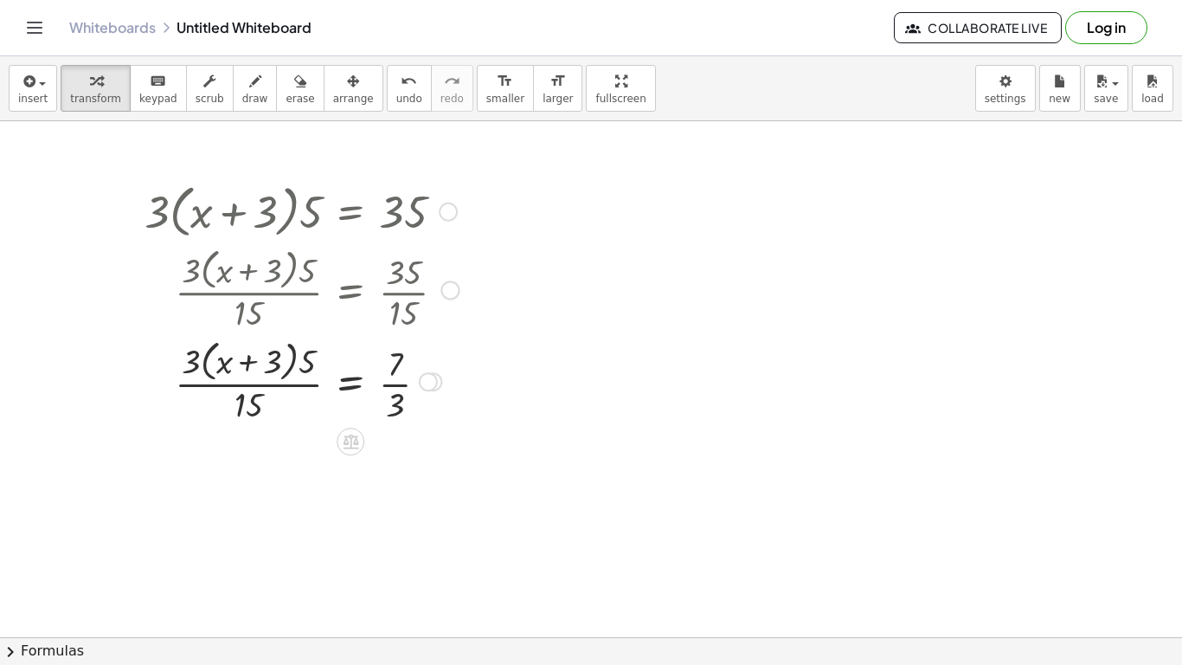
click at [189, 368] on div at bounding box center [301, 380] width 331 height 92
click at [230, 394] on div at bounding box center [301, 380] width 331 height 92
click at [260, 405] on div at bounding box center [301, 380] width 331 height 92
click at [254, 389] on div at bounding box center [301, 380] width 331 height 92
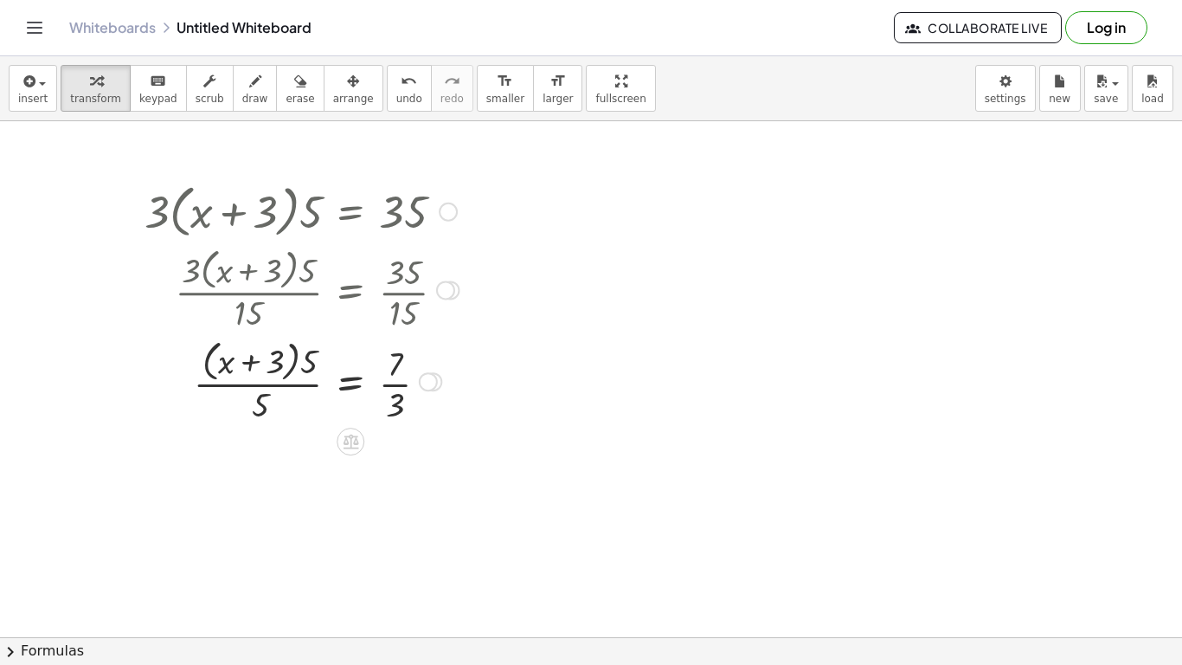
click at [254, 389] on div at bounding box center [301, 380] width 331 height 92
click at [299, 377] on div at bounding box center [301, 380] width 331 height 92
click at [299, 377] on div at bounding box center [301, 380] width 331 height 87
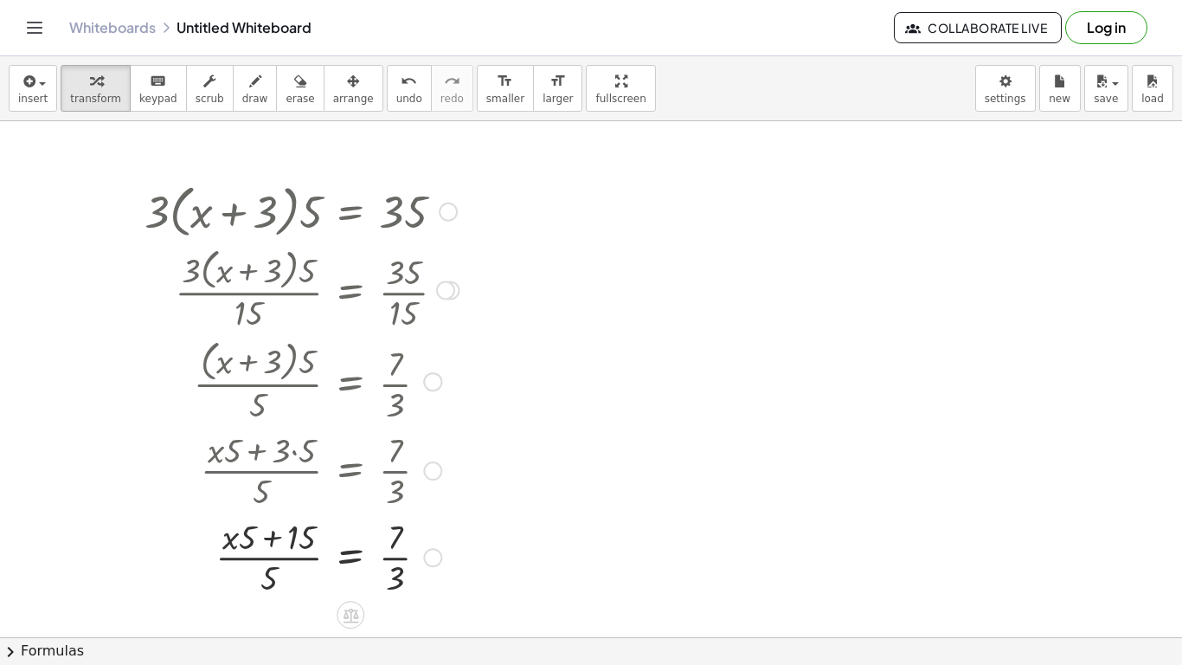
click at [273, 562] on div at bounding box center [301, 555] width 331 height 87
click at [267, 549] on div at bounding box center [301, 555] width 331 height 87
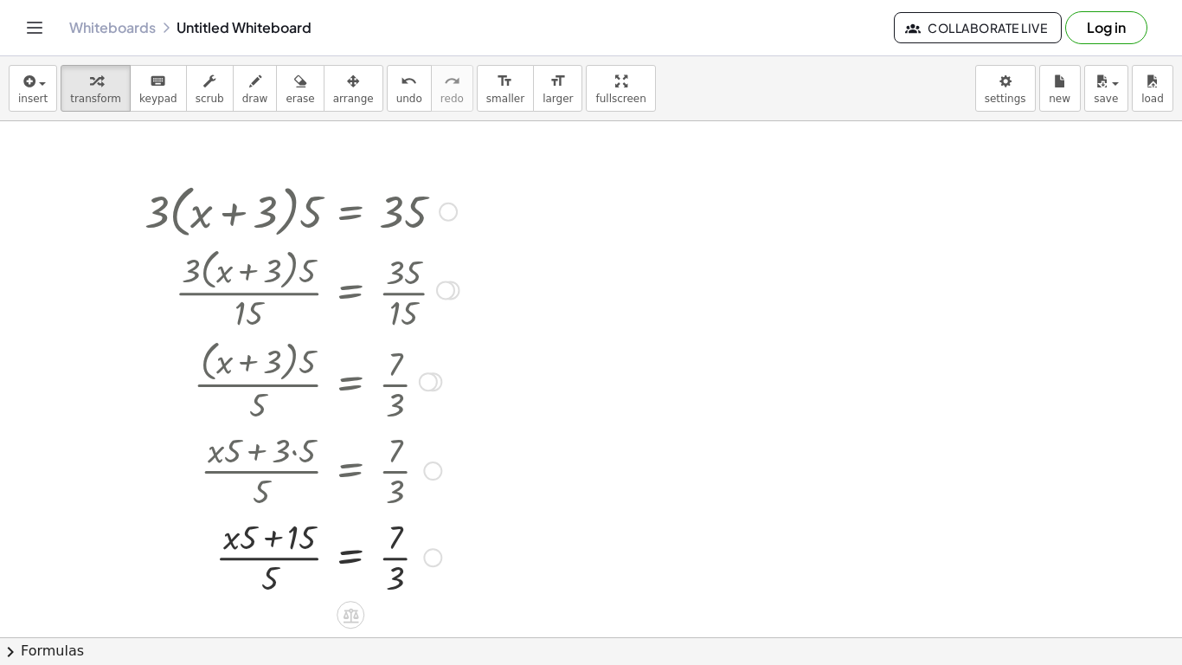
click at [267, 549] on div at bounding box center [301, 555] width 331 height 87
click at [398, 542] on div at bounding box center [301, 555] width 331 height 87
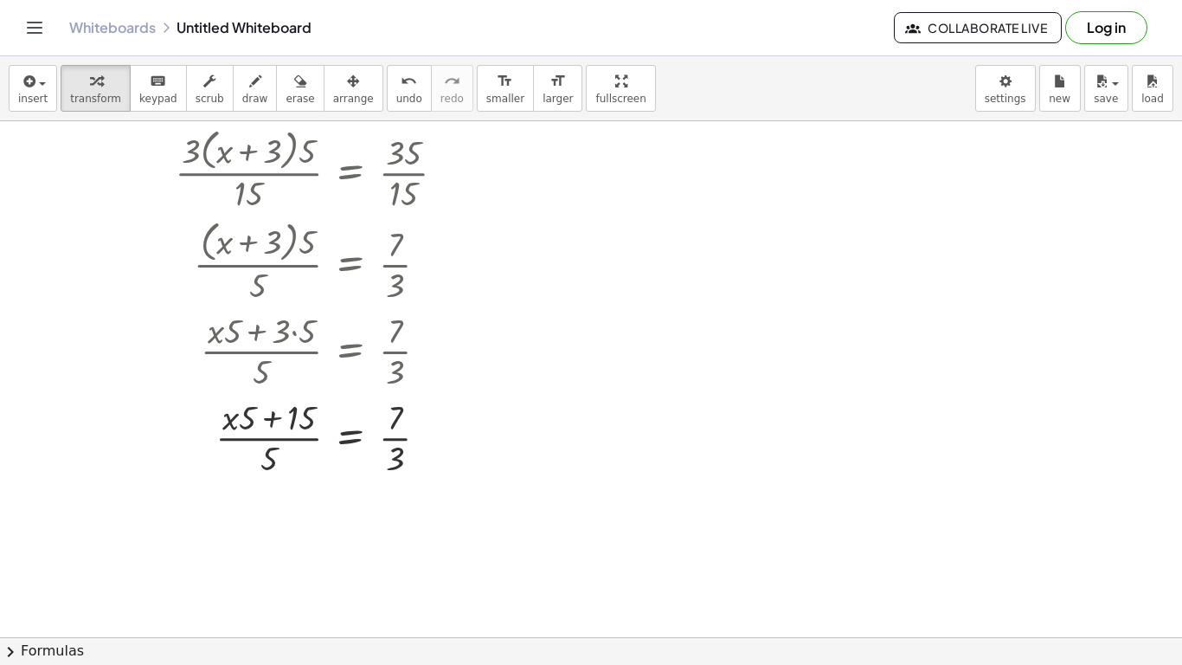
scroll to position [121, 0]
click at [357, 494] on icon at bounding box center [351, 493] width 16 height 15
click at [352, 499] on span "×" at bounding box center [350, 493] width 10 height 25
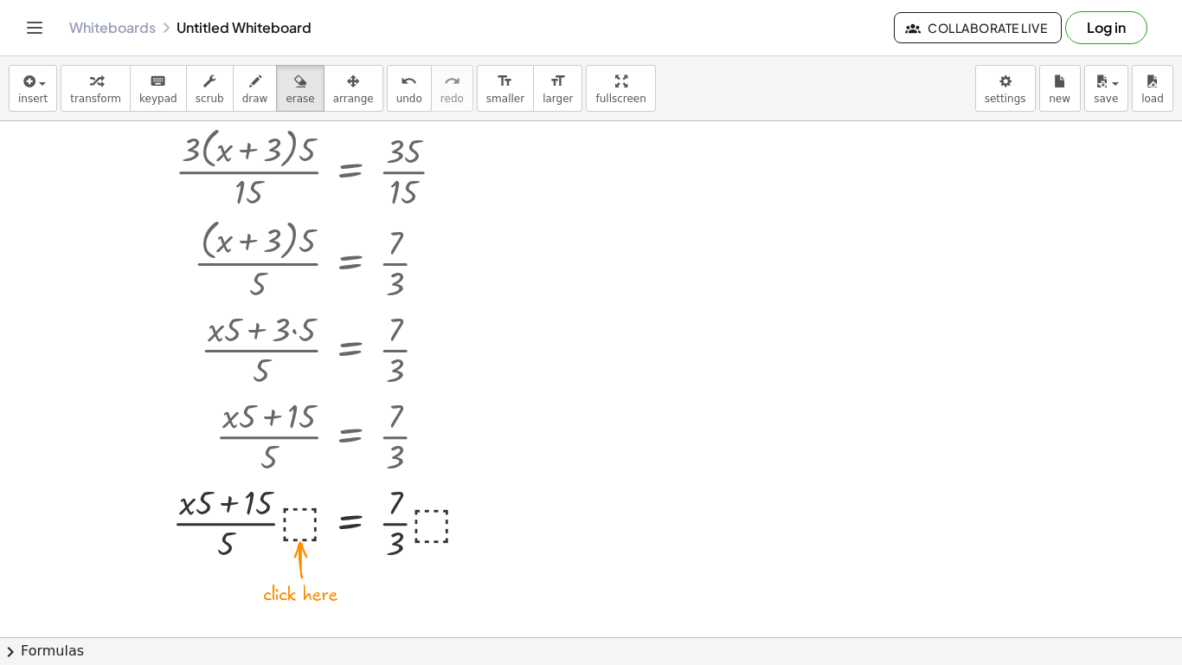
click at [305, 533] on div at bounding box center [591, 515] width 1182 height 1031
click at [304, 524] on div at bounding box center [591, 515] width 1182 height 1031
click at [297, 523] on div at bounding box center [591, 515] width 1182 height 1031
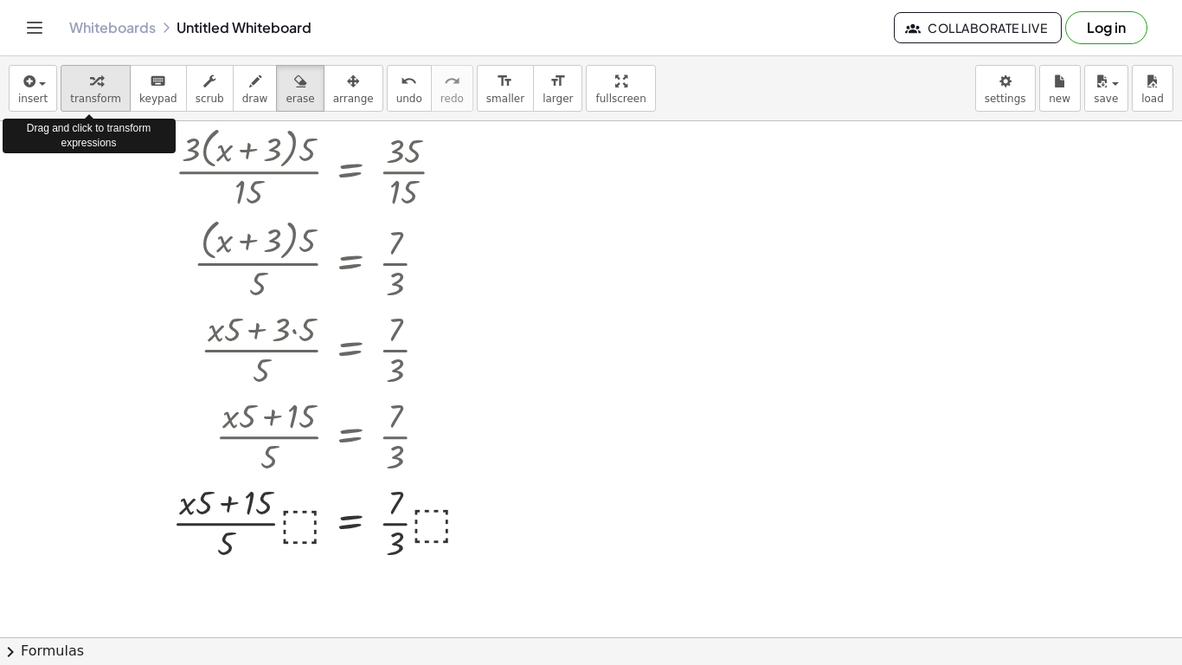
click at [110, 95] on span "transform" at bounding box center [95, 99] width 51 height 12
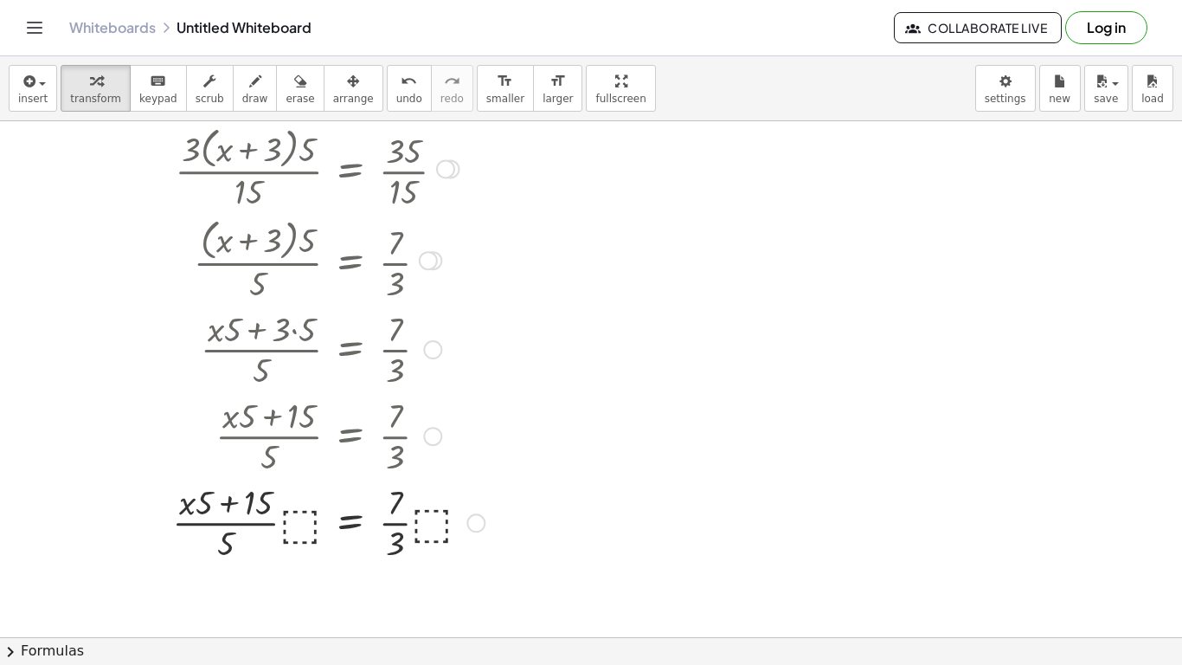
click at [301, 519] on div at bounding box center [314, 521] width 357 height 87
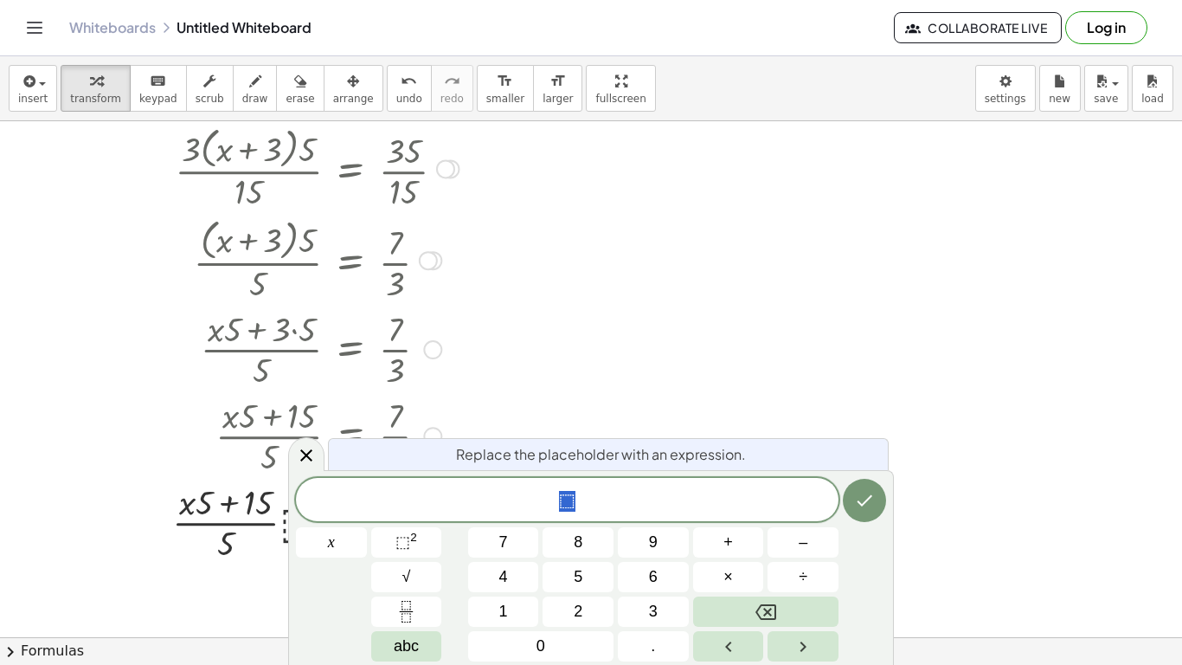
click at [301, 519] on div "⬚ x 7 8 9 + – 4 5 6 × ÷ ⬚ 2 √ abc 1 2 3 0 ." at bounding box center [591, 569] width 590 height 183
click at [570, 511] on span "⬚" at bounding box center [567, 501] width 16 height 21
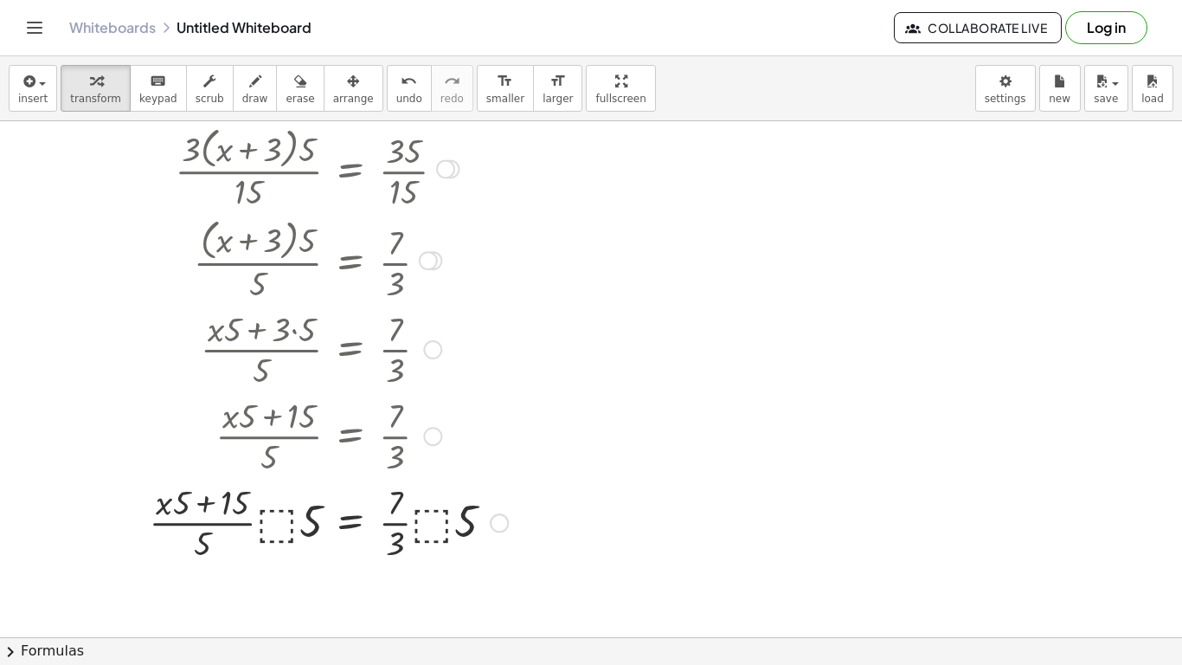
click at [283, 523] on div at bounding box center [326, 521] width 381 height 87
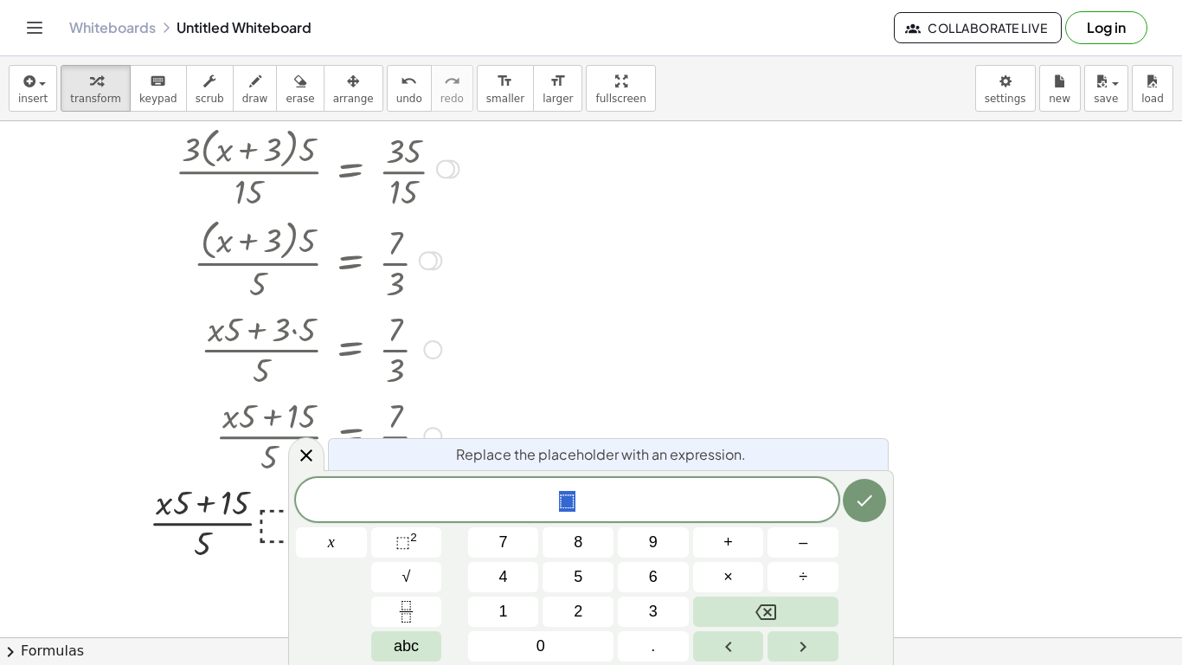
click at [283, 523] on div at bounding box center [326, 521] width 381 height 87
click at [877, 491] on button "Done" at bounding box center [864, 499] width 43 height 43
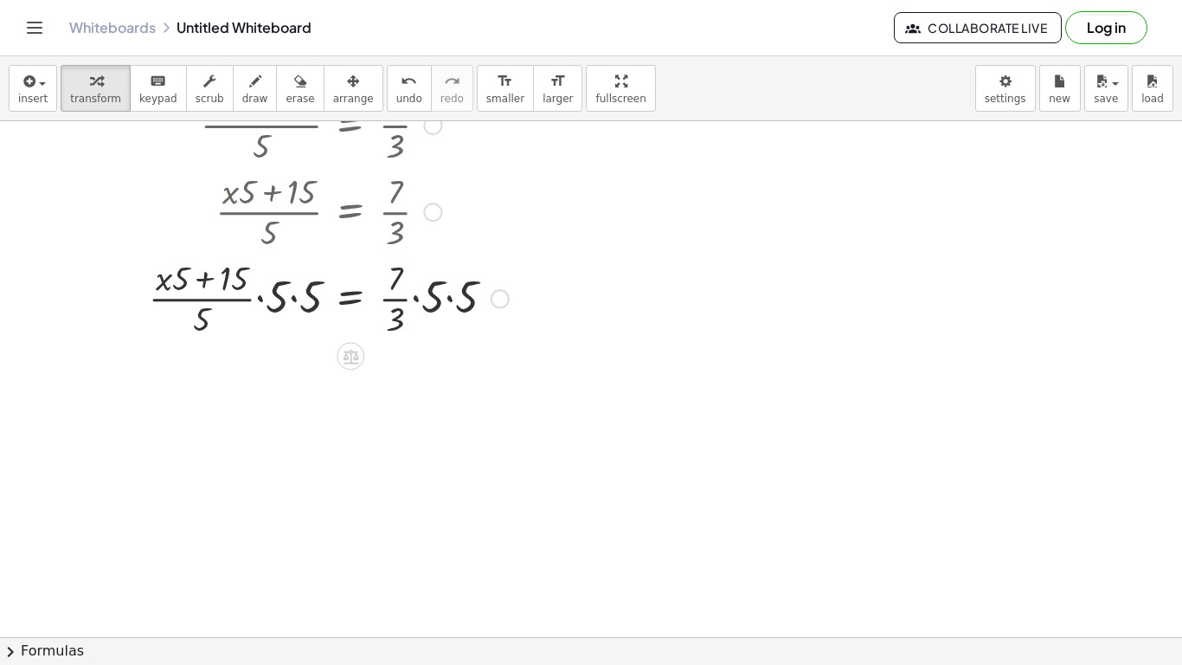
scroll to position [349, 0]
click at [296, 285] on div at bounding box center [327, 293] width 382 height 87
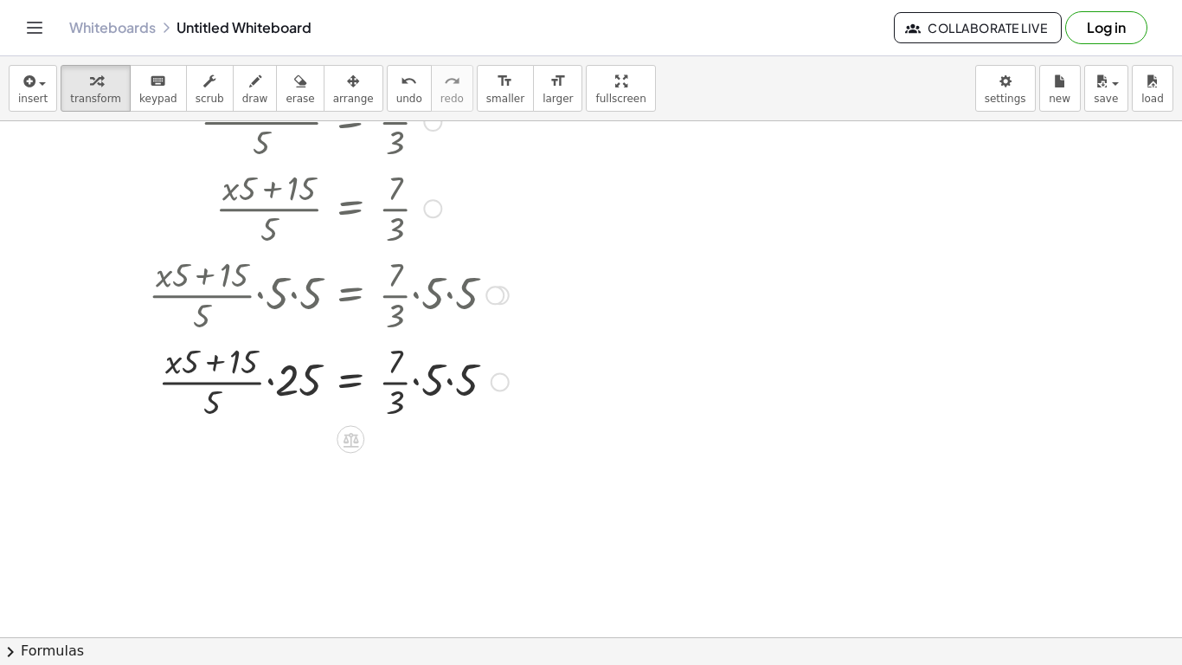
click at [442, 363] on div at bounding box center [327, 380] width 382 height 87
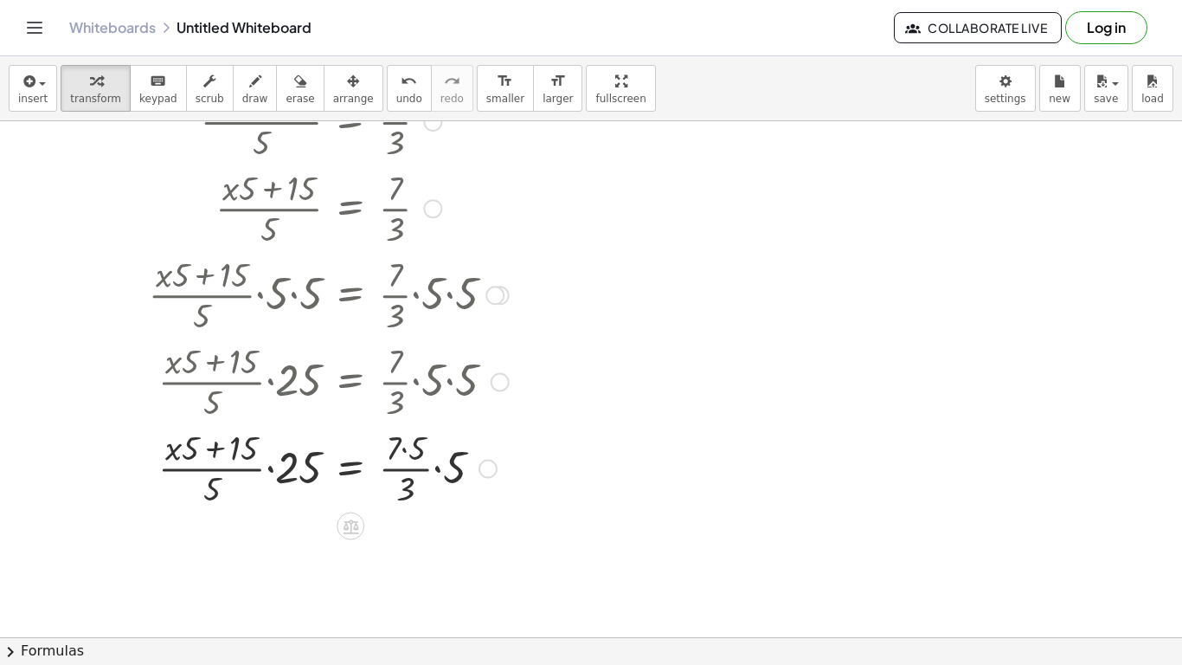
click at [411, 493] on div at bounding box center [327, 466] width 382 height 87
click at [408, 456] on div at bounding box center [327, 466] width 382 height 87
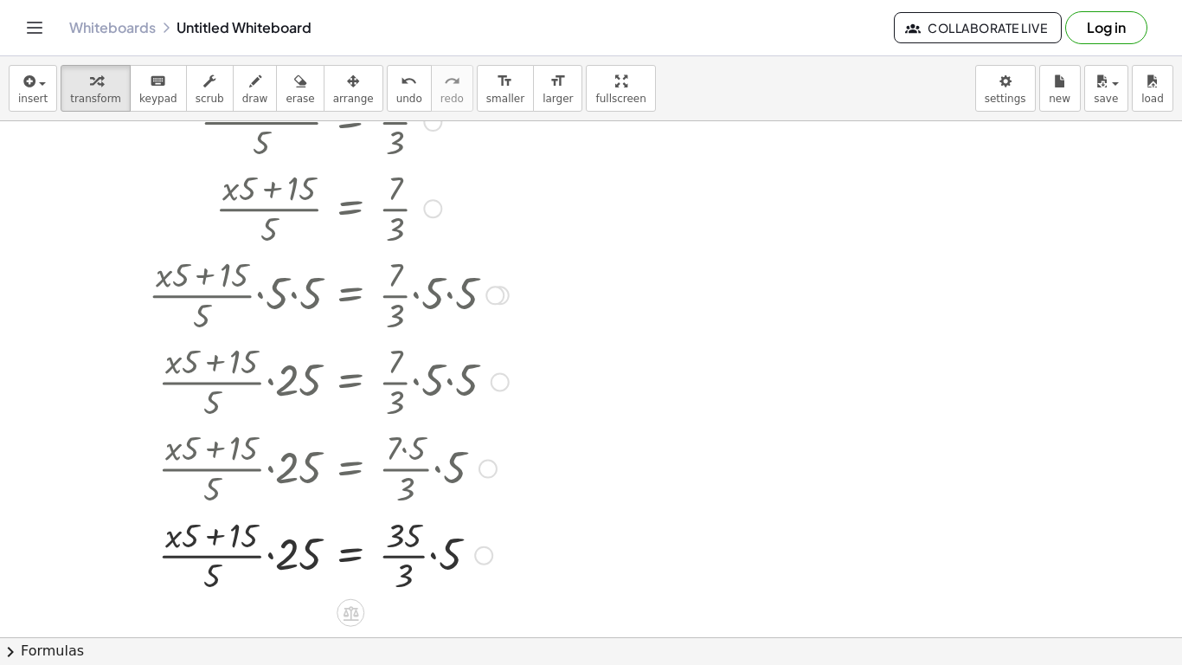
click at [414, 560] on div at bounding box center [327, 554] width 382 height 87
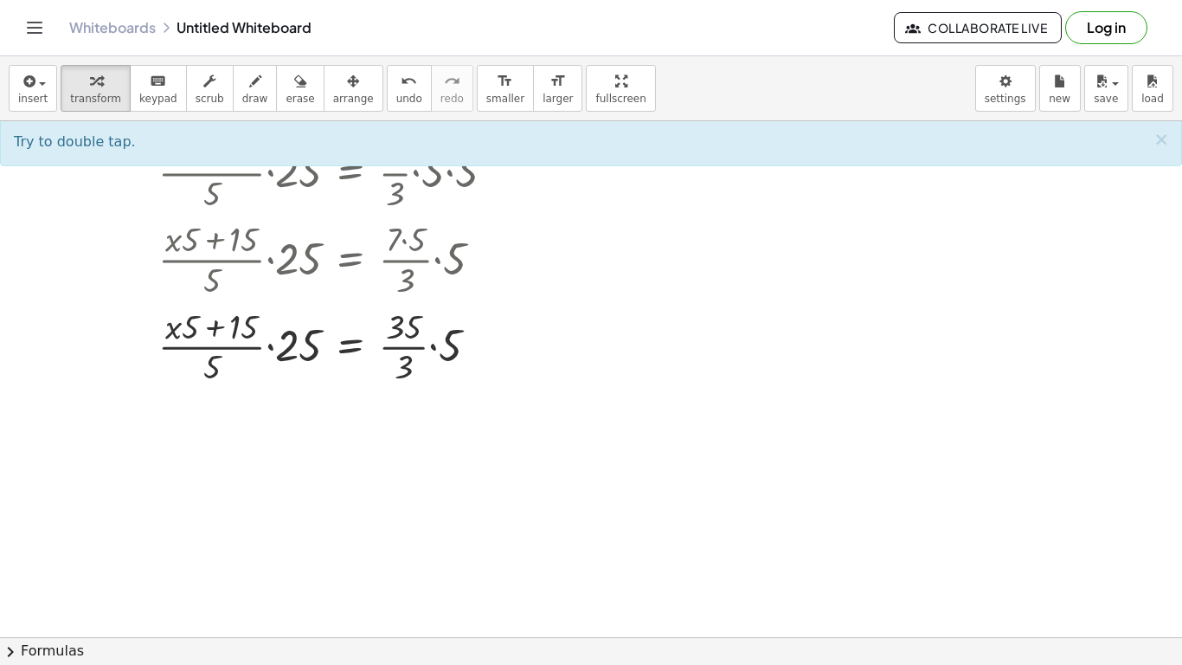
scroll to position [558, 0]
click at [408, 326] on div at bounding box center [327, 344] width 382 height 87
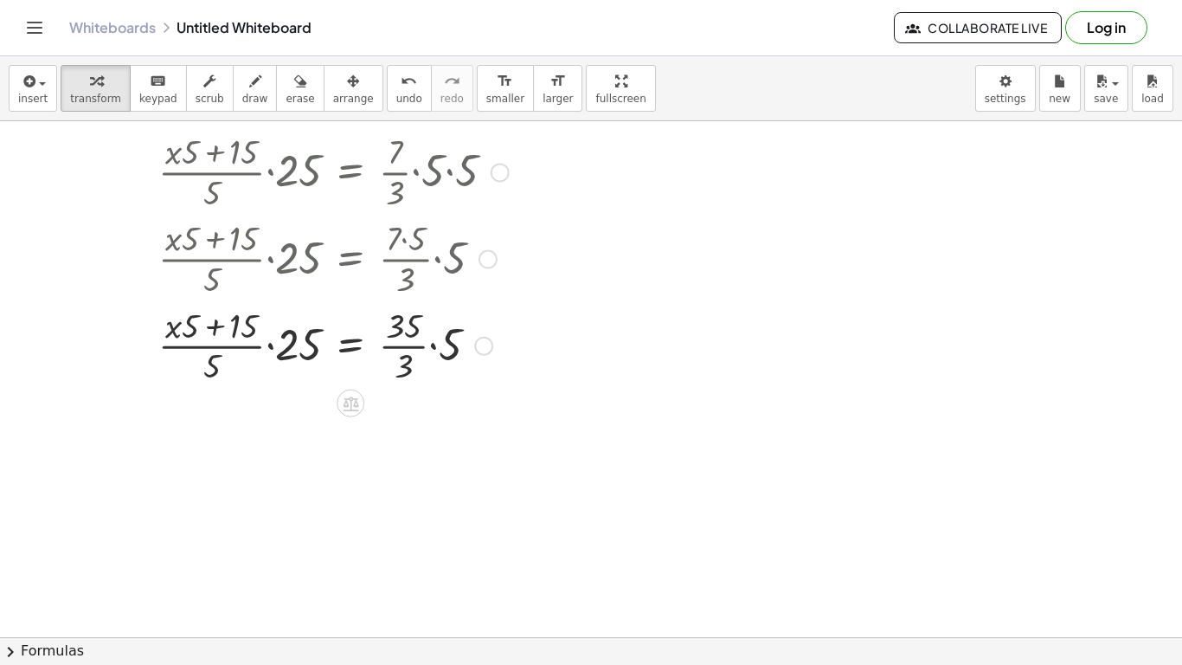
click at [408, 326] on div at bounding box center [327, 344] width 382 height 87
click at [408, 341] on div at bounding box center [327, 344] width 382 height 87
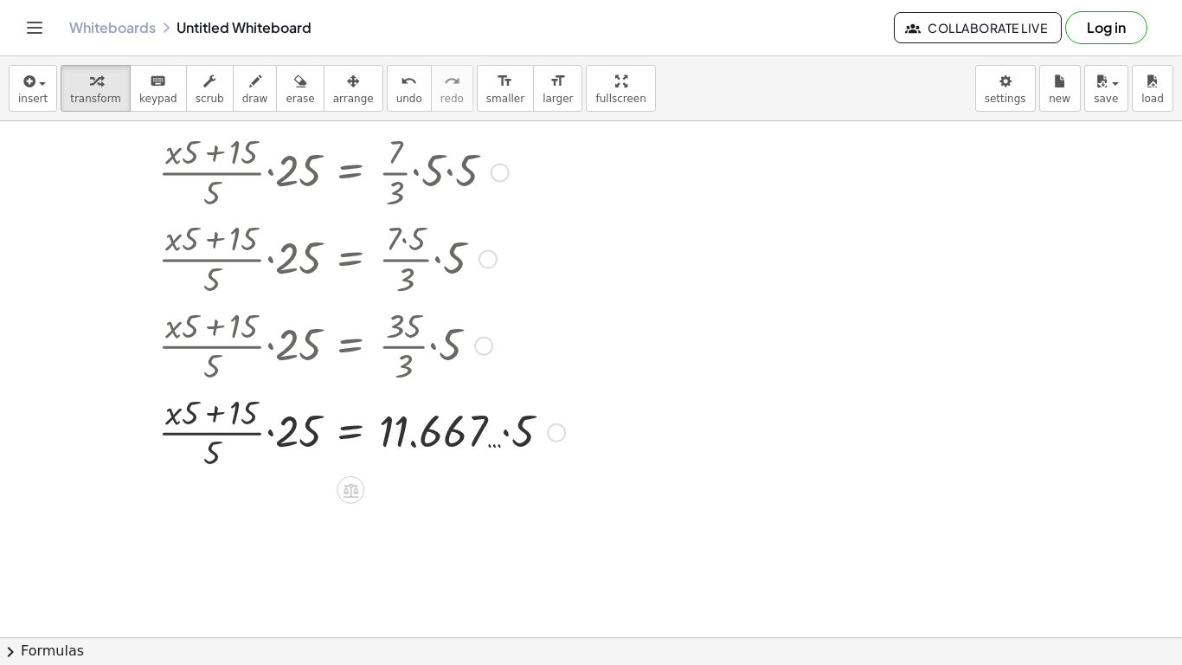
click at [446, 440] on div at bounding box center [355, 431] width 438 height 87
click at [501, 439] on div at bounding box center [355, 431] width 438 height 87
click at [511, 434] on div at bounding box center [355, 431] width 438 height 87
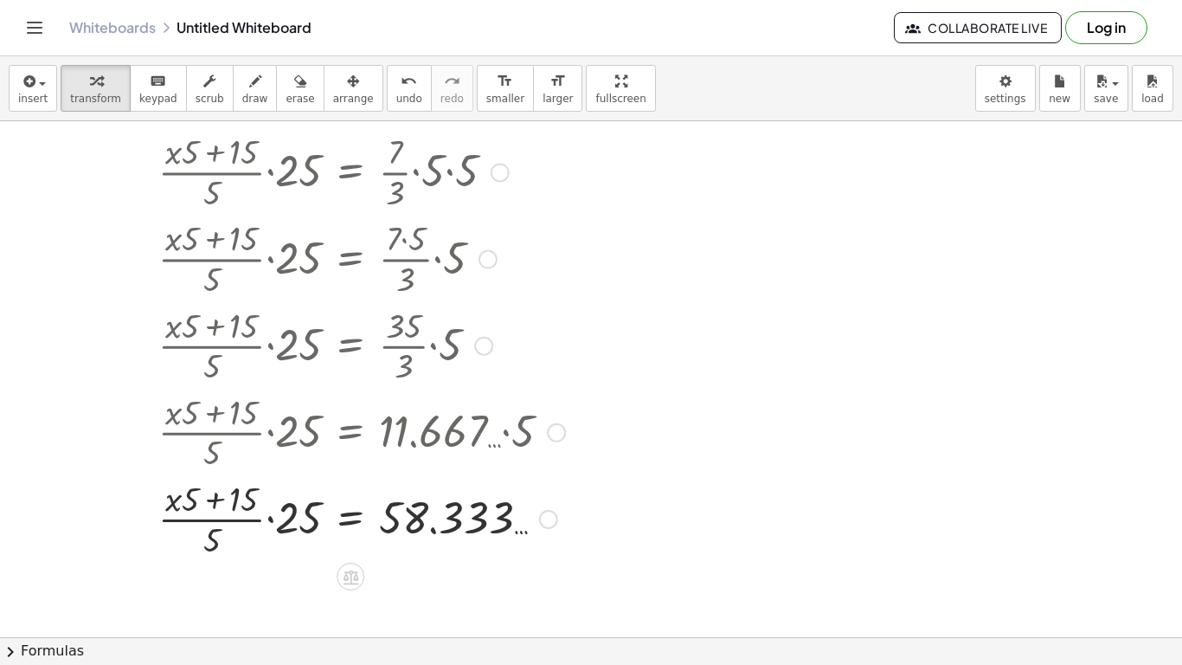
click at [236, 509] on div at bounding box center [355, 517] width 438 height 87
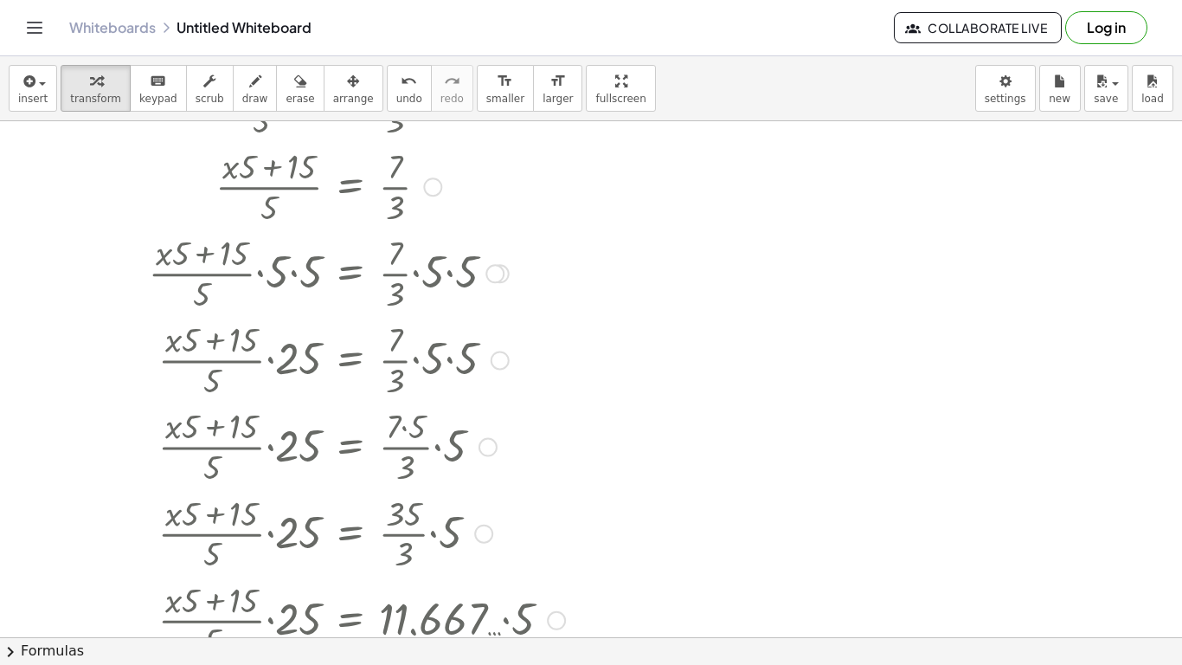
scroll to position [0, 0]
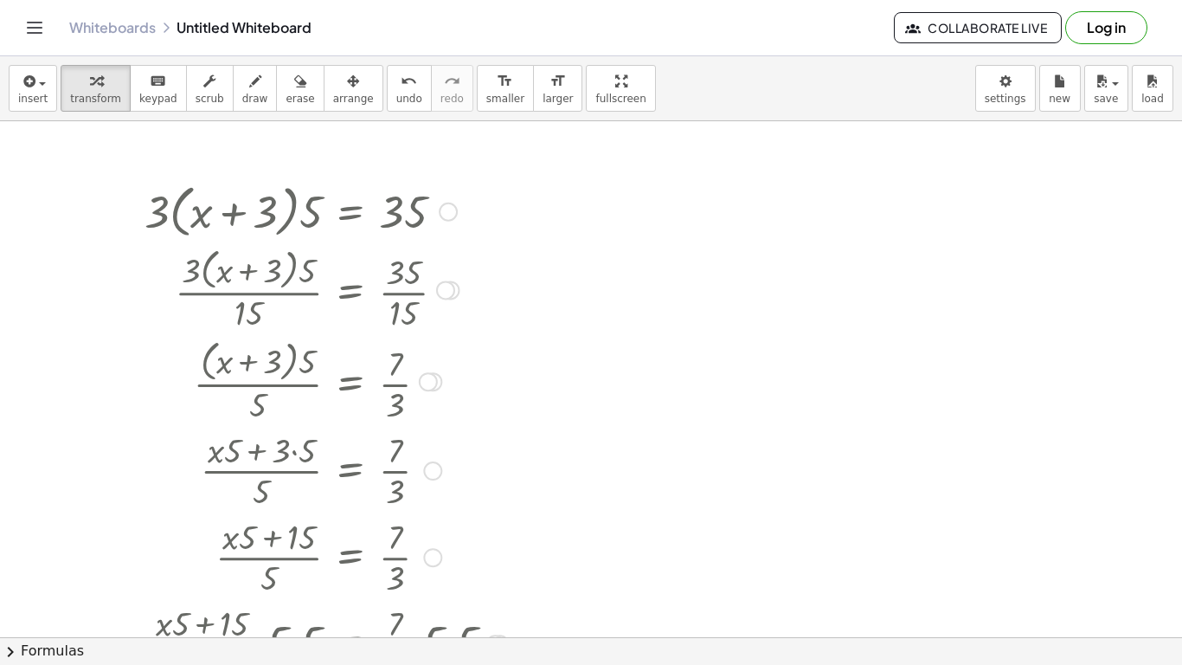
drag, startPoint x: 646, startPoint y: 389, endPoint x: 175, endPoint y: 278, distance: 484.6
click at [175, 278] on div "· 3 · ( + x + 3 ) · 5 = 35 · 3 · ( + x + 3 ) · 5 · ⬚ = · 35 · ⬚ · 3 · ( + x + 3…" at bounding box center [591, 636] width 1182 height 1031
click at [175, 280] on div at bounding box center [355, 289] width 438 height 92
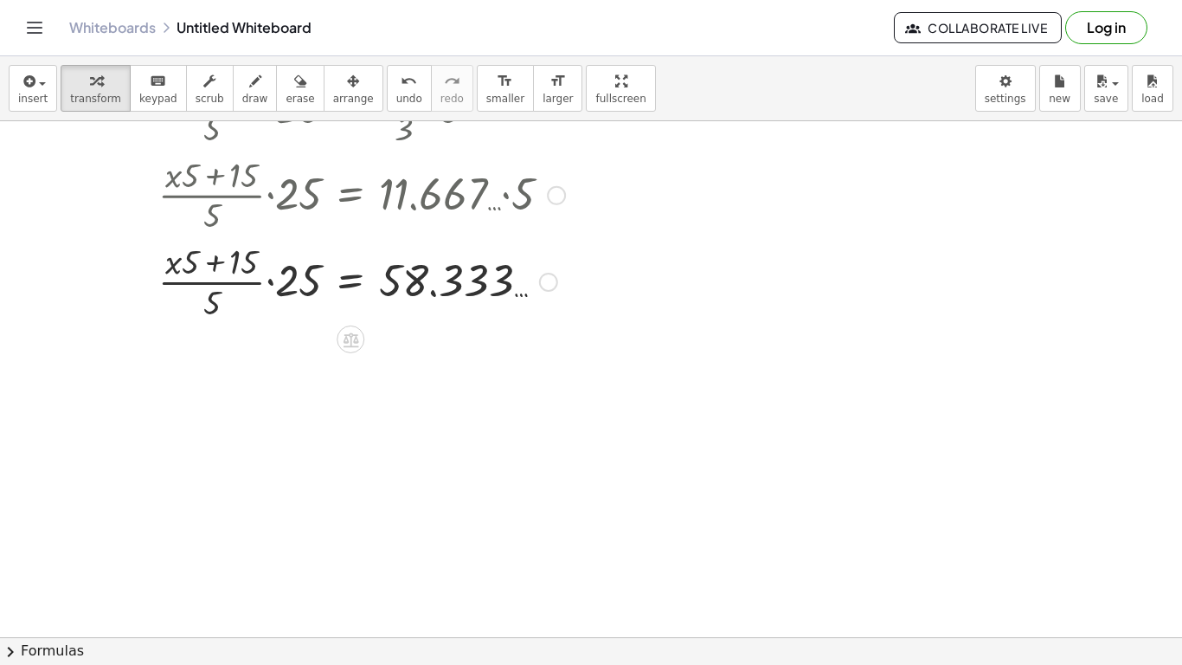
scroll to position [809, 0]
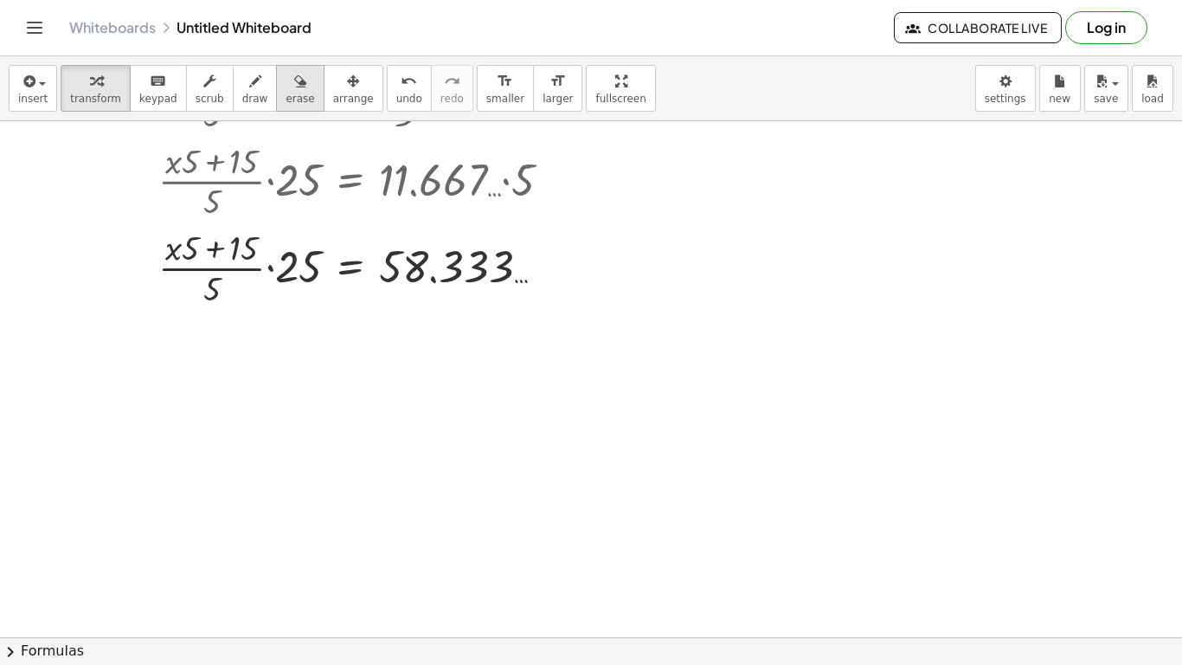
click at [279, 108] on button "erase" at bounding box center [300, 88] width 48 height 47
drag, startPoint x: 70, startPoint y: 251, endPoint x: 515, endPoint y: 405, distance: 470.7
click at [515, 405] on div at bounding box center [591, 85] width 1182 height 1547
click at [34, 102] on span "insert" at bounding box center [32, 99] width 29 height 12
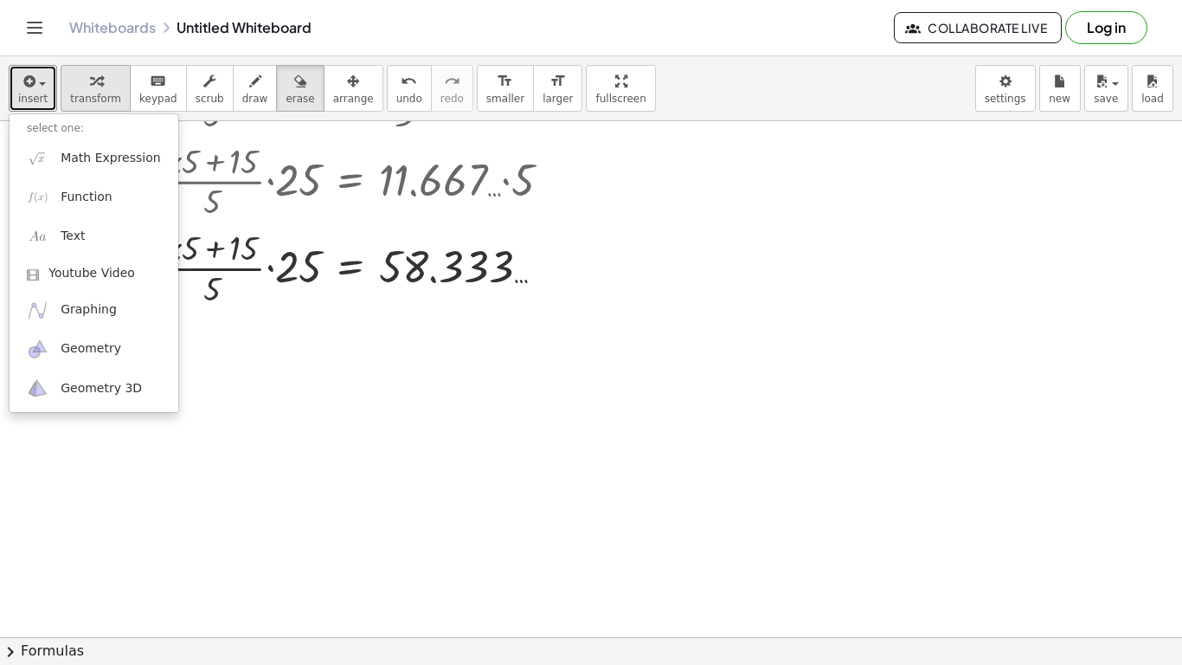
click at [93, 93] on span "transform" at bounding box center [95, 99] width 51 height 12
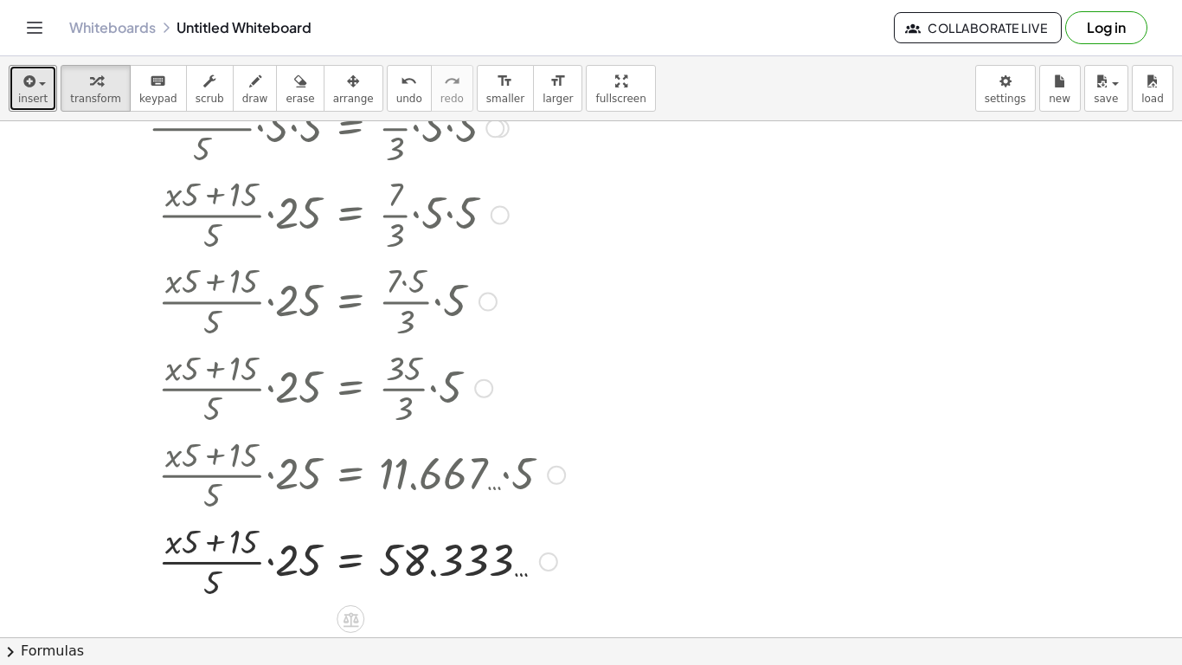
scroll to position [0, 0]
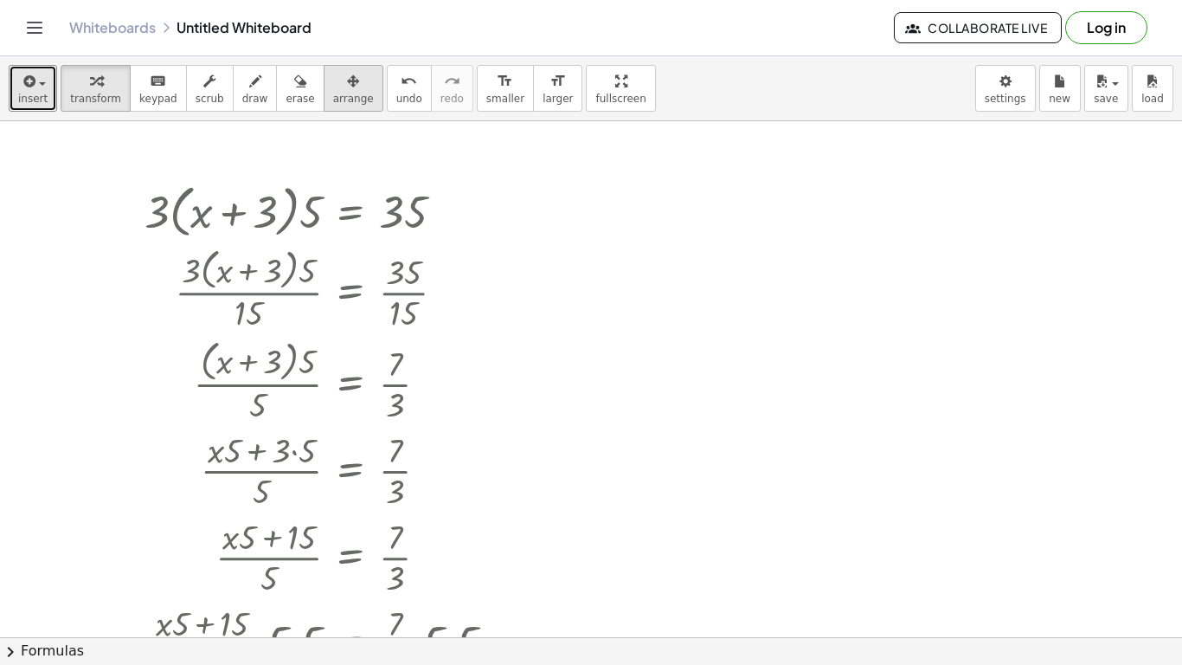
click at [347, 84] on icon "button" at bounding box center [353, 81] width 12 height 21
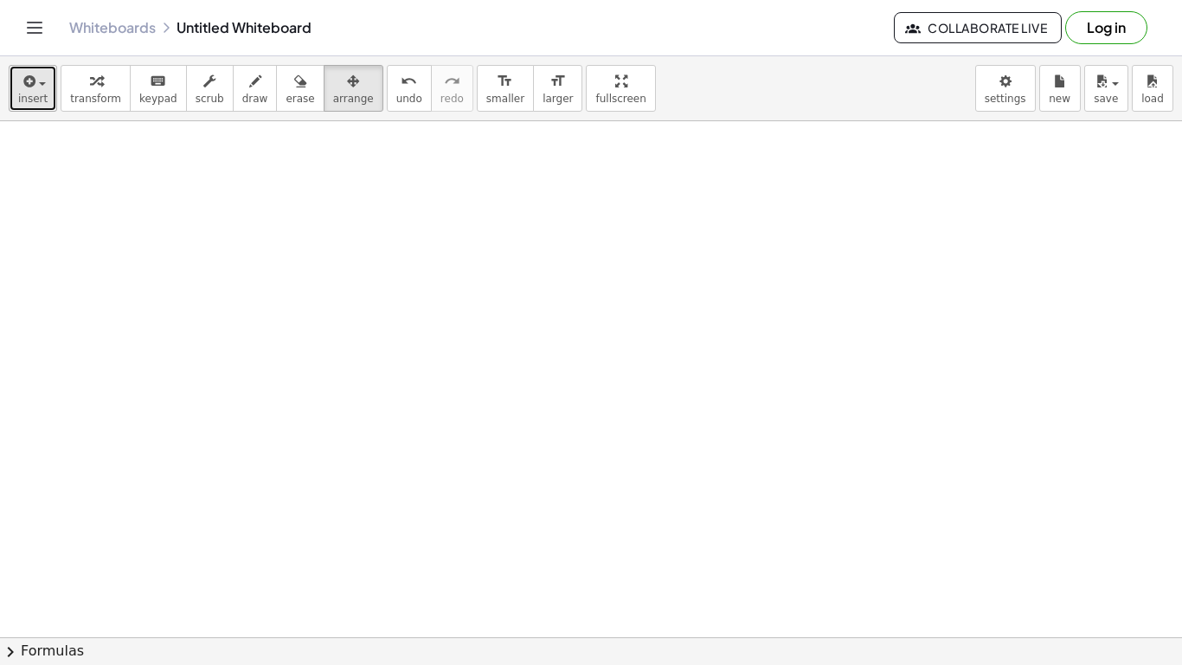
click at [44, 96] on button "insert" at bounding box center [33, 88] width 48 height 47
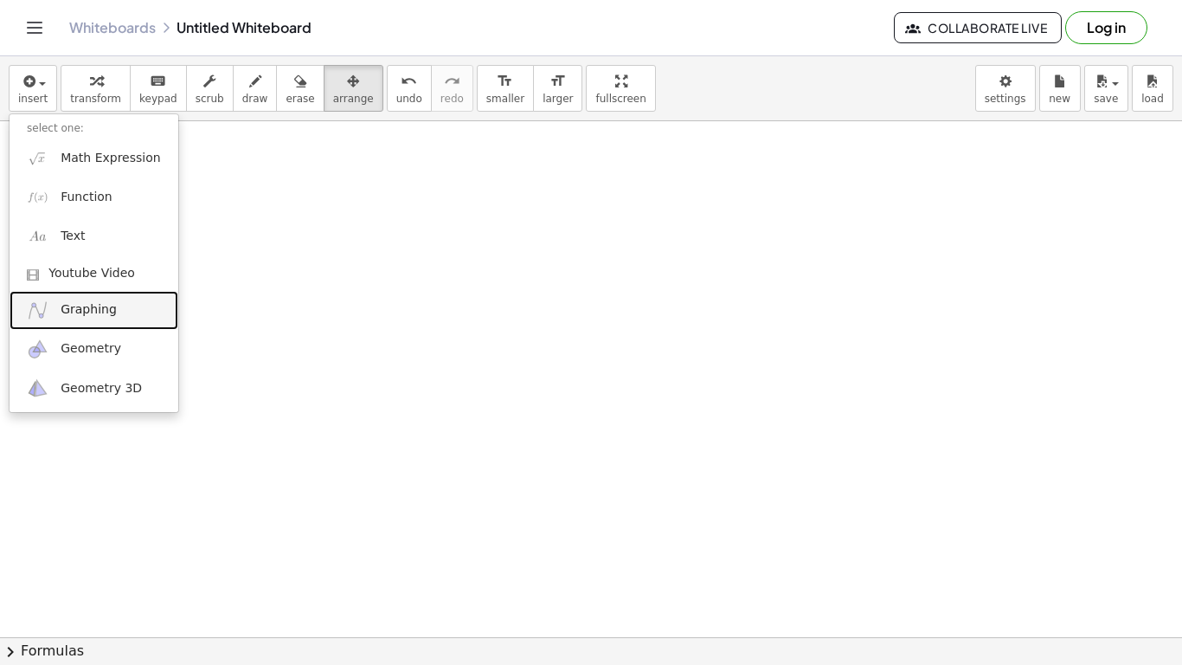
click at [75, 297] on link "Graphing" at bounding box center [94, 310] width 169 height 39
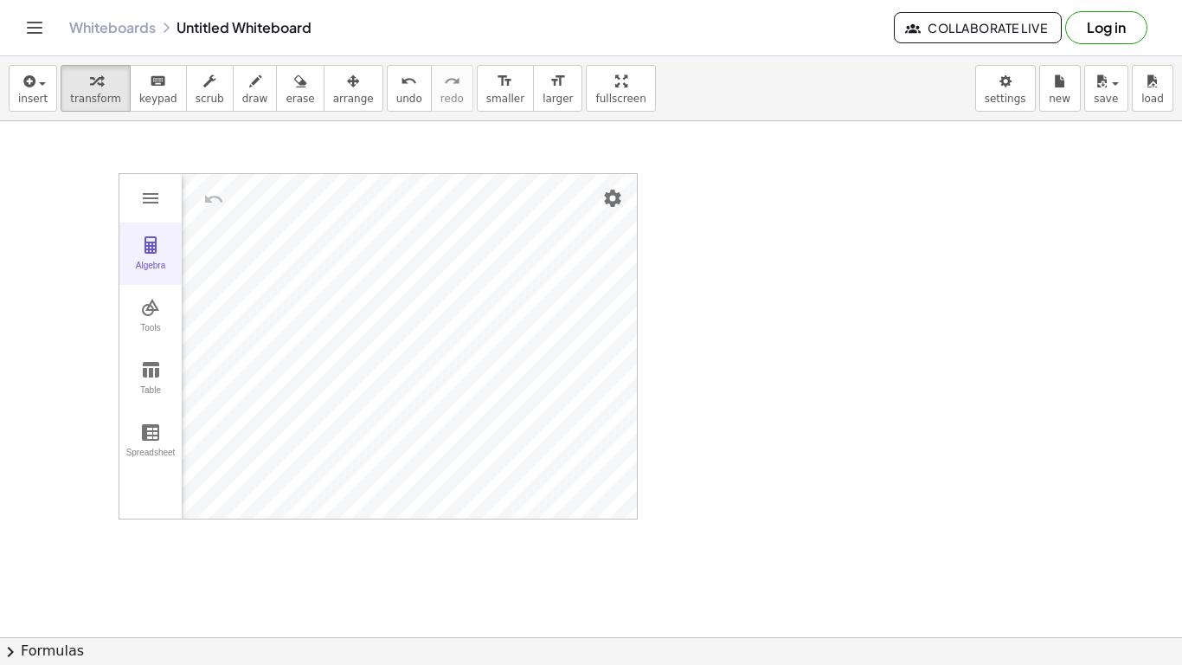
click at [158, 277] on div "Algebra" at bounding box center [150, 272] width 55 height 24
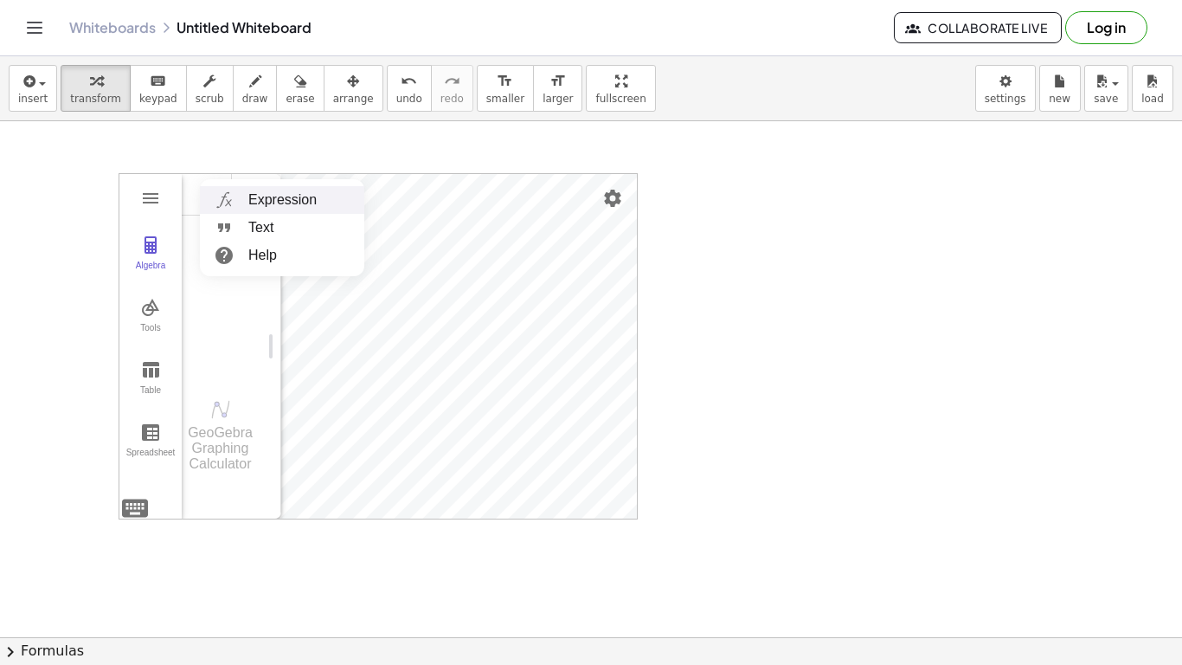
click at [282, 202] on li "Expression" at bounding box center [282, 200] width 164 height 28
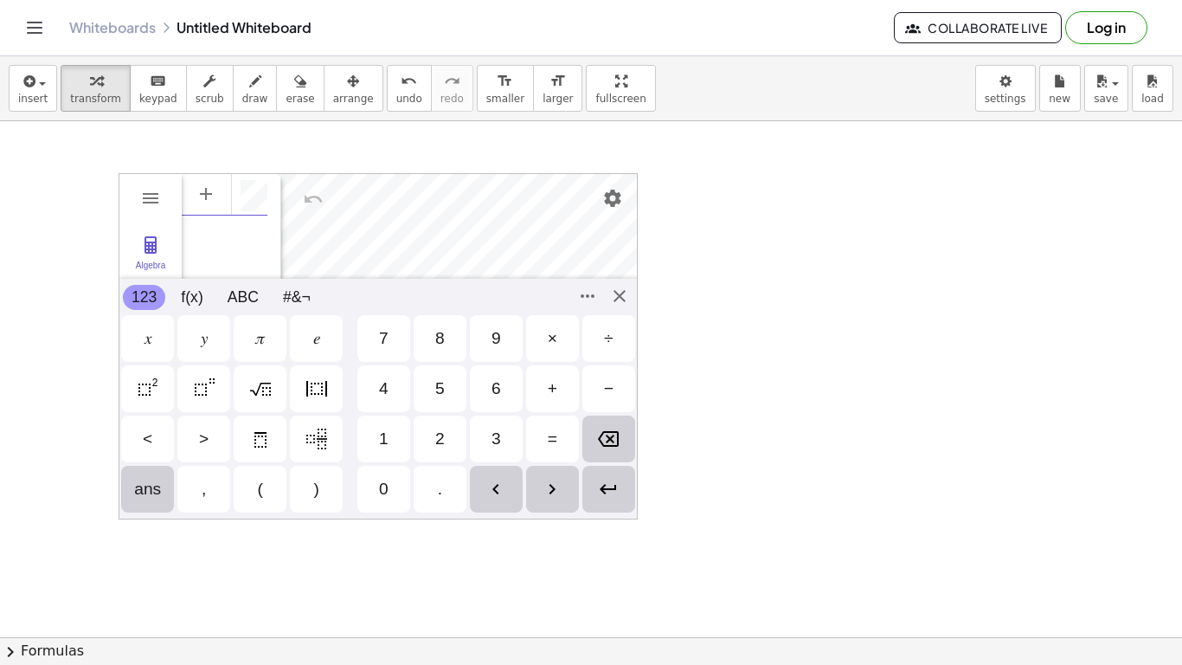
scroll to position [10, 0]
paste textarea "**********"
type textarea "**********"
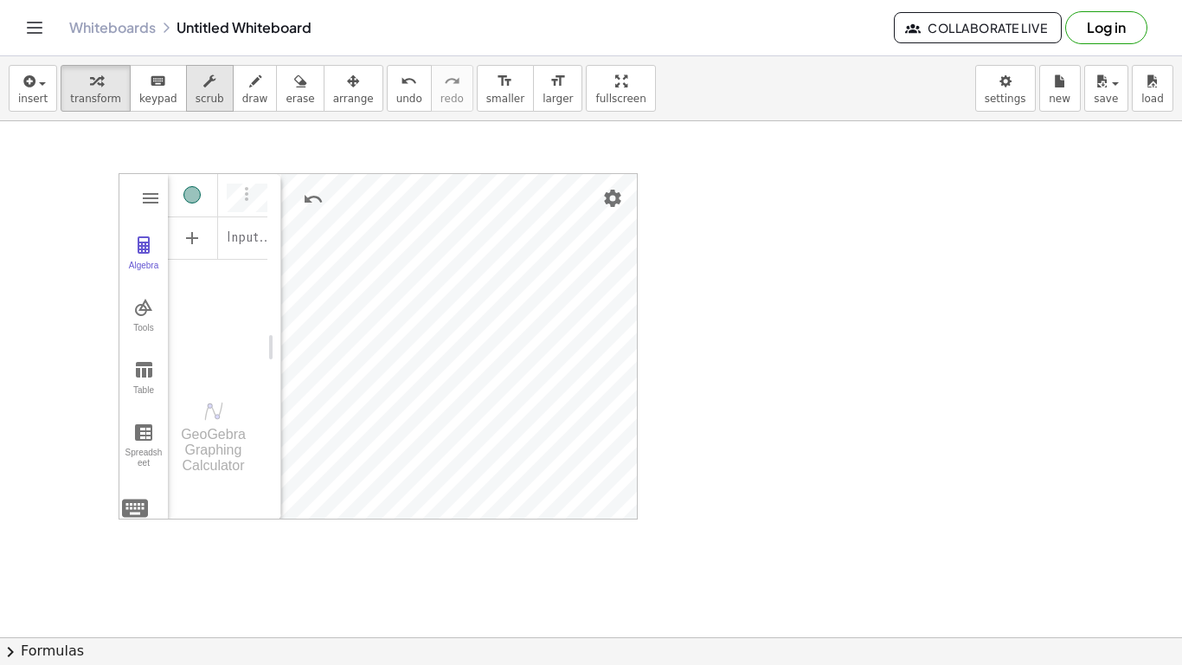
click at [196, 75] on div "button" at bounding box center [210, 80] width 29 height 21
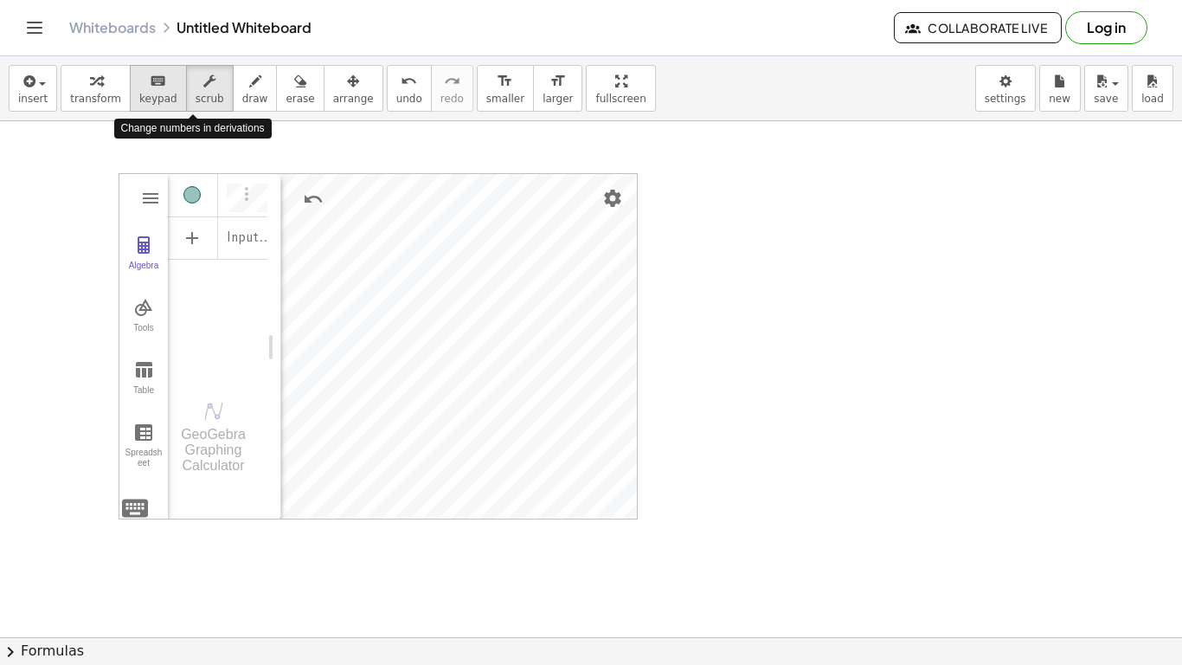
click at [150, 84] on icon "keyboard" at bounding box center [158, 81] width 16 height 21
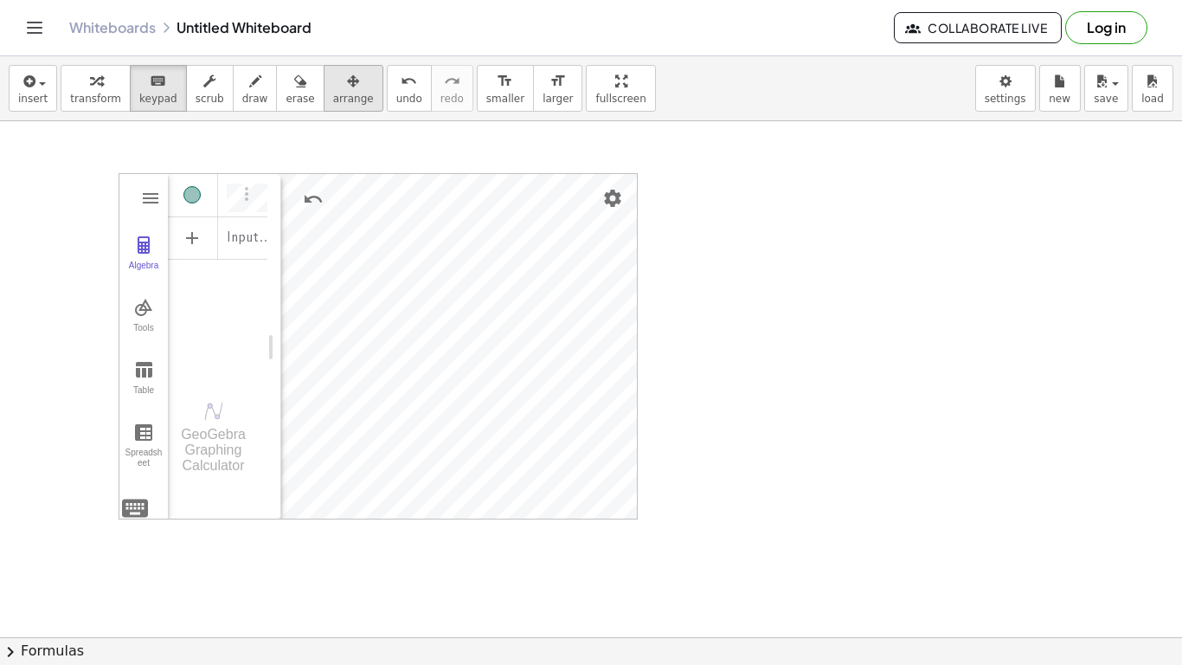
click at [347, 87] on icon "button" at bounding box center [353, 81] width 12 height 21
